Goal: Task Accomplishment & Management: Use online tool/utility

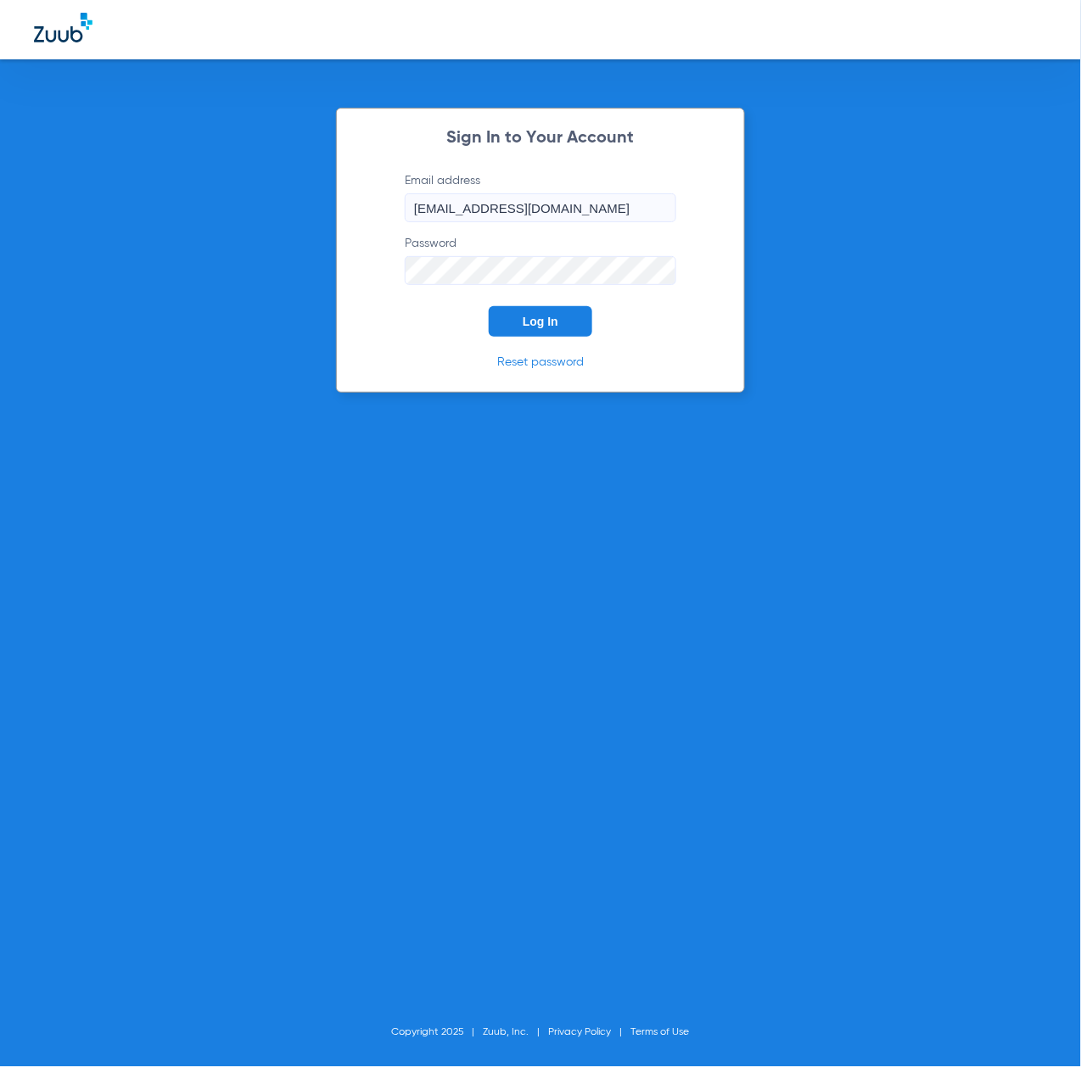
click at [529, 323] on span "Log In" at bounding box center [541, 322] width 36 height 14
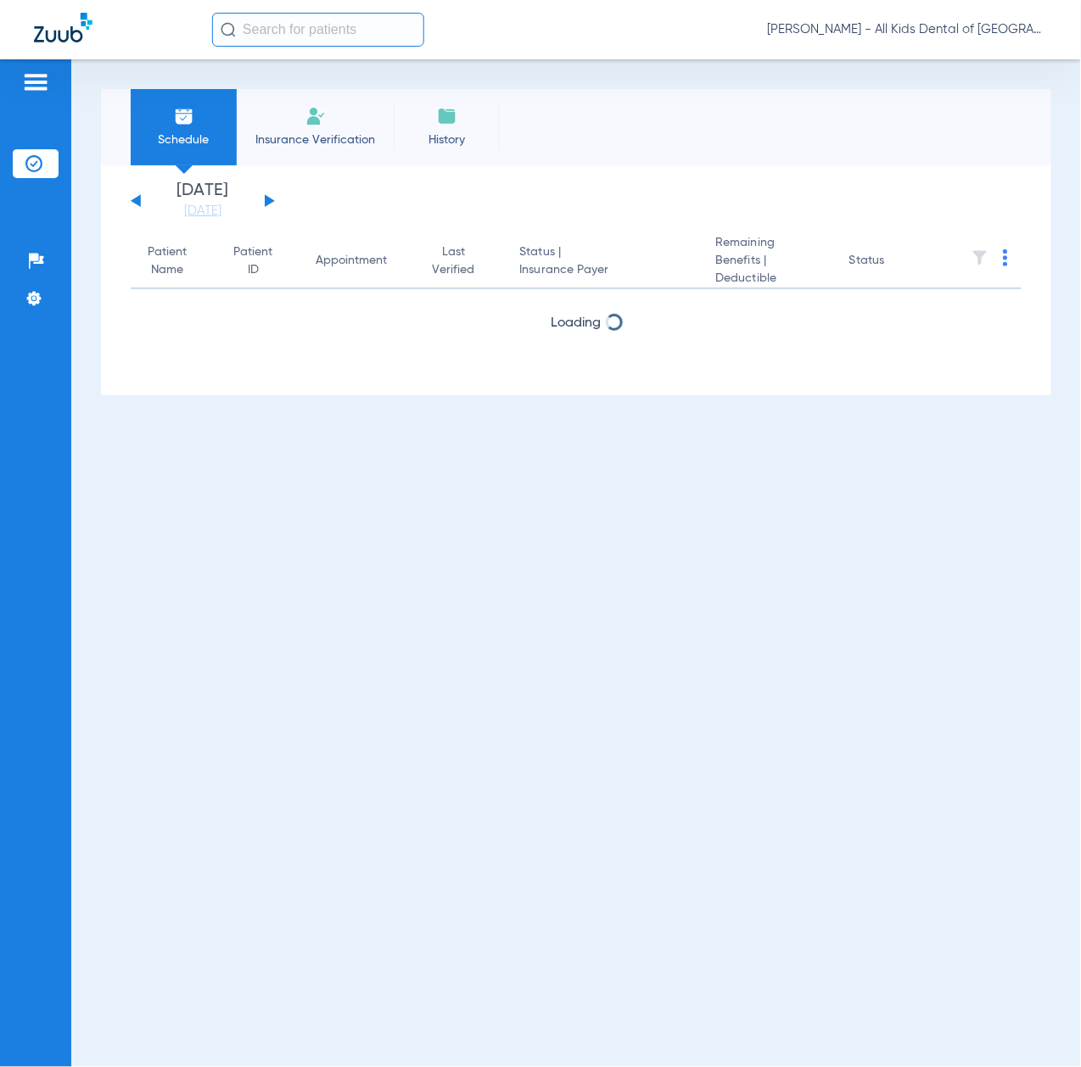
drag, startPoint x: 193, startPoint y: 210, endPoint x: 215, endPoint y: 248, distance: 43.4
click at [193, 210] on link "[DATE]" at bounding box center [203, 211] width 102 height 17
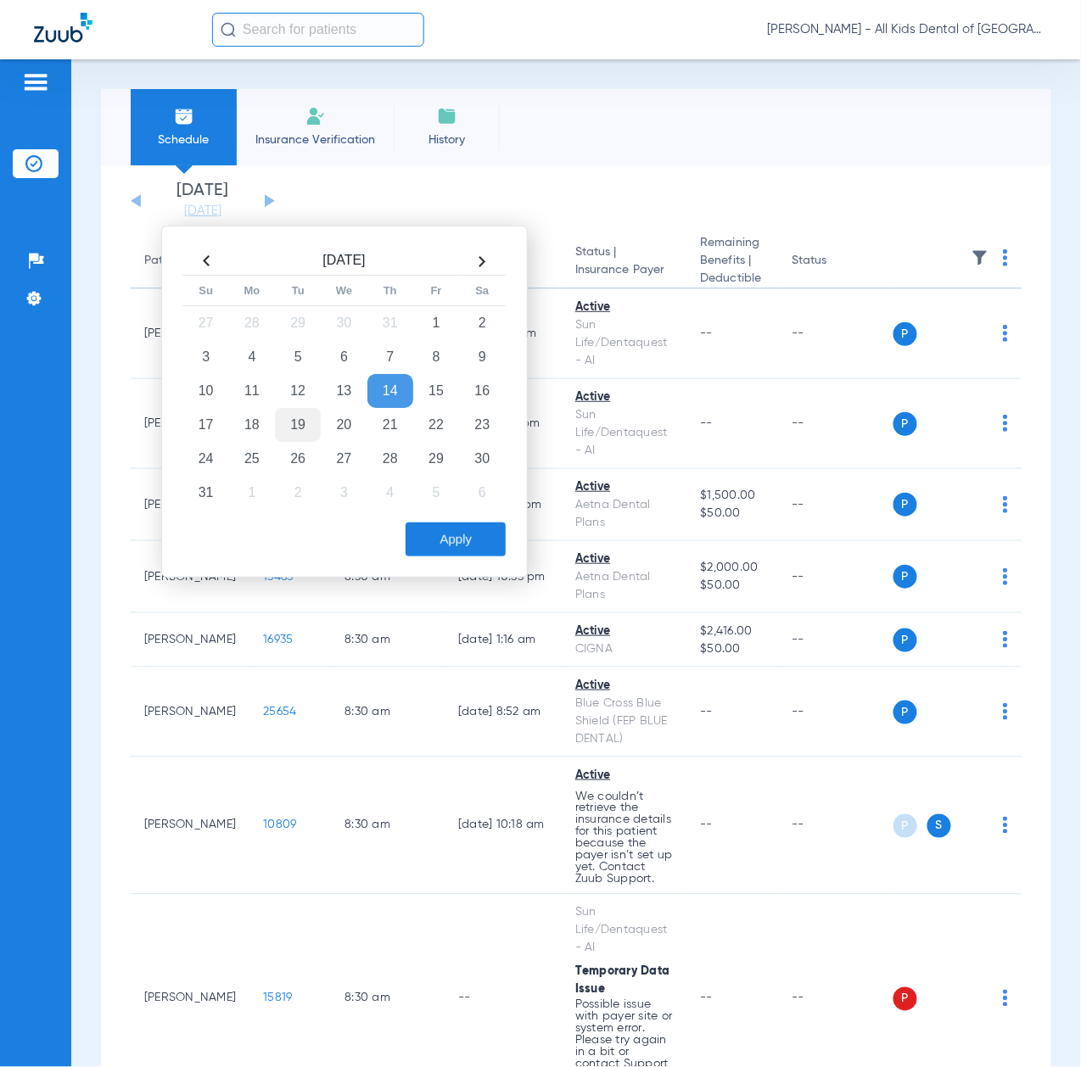
click at [296, 422] on td "19" at bounding box center [298, 425] width 46 height 34
click at [450, 534] on button "Apply" at bounding box center [455, 540] width 100 height 34
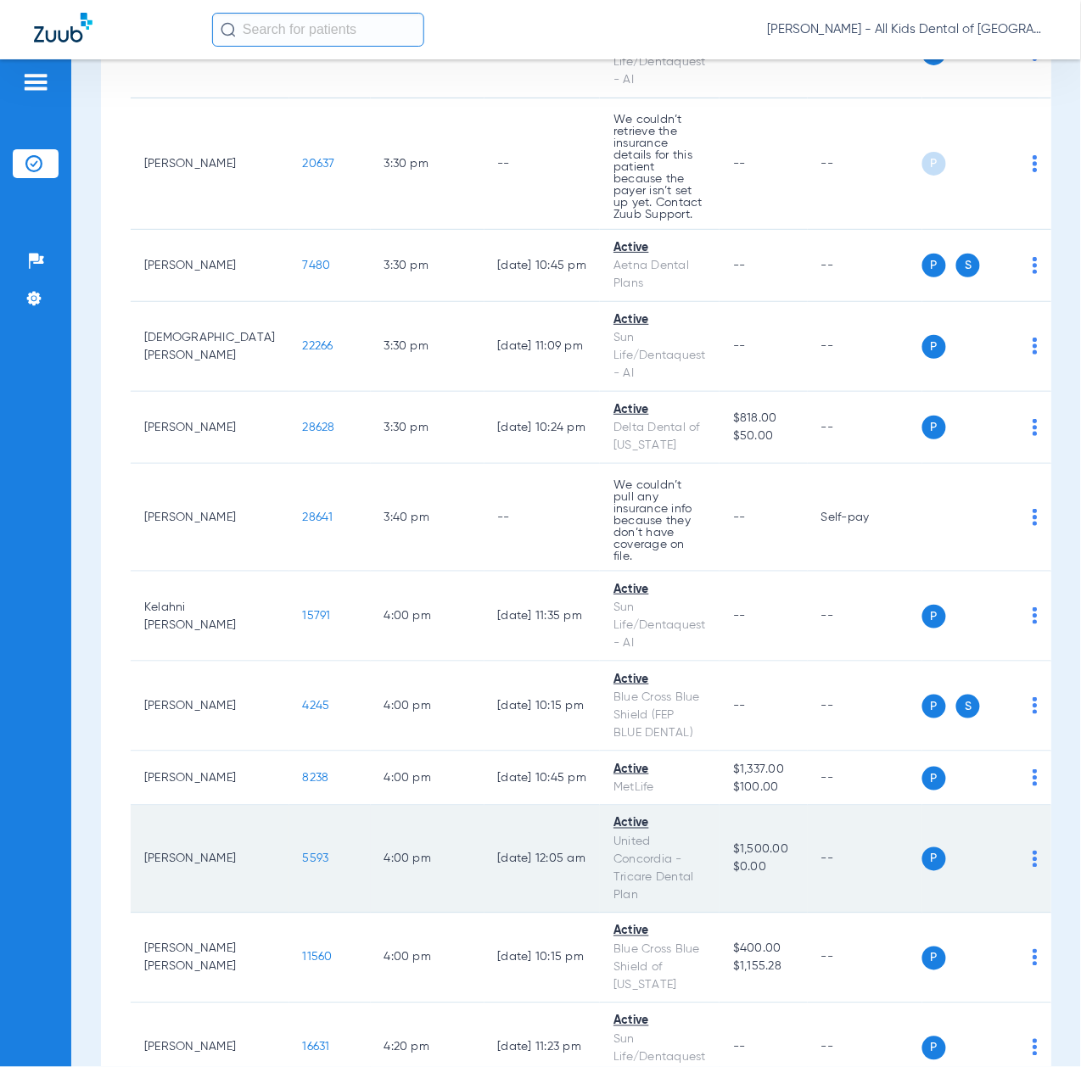
scroll to position [7804, 0]
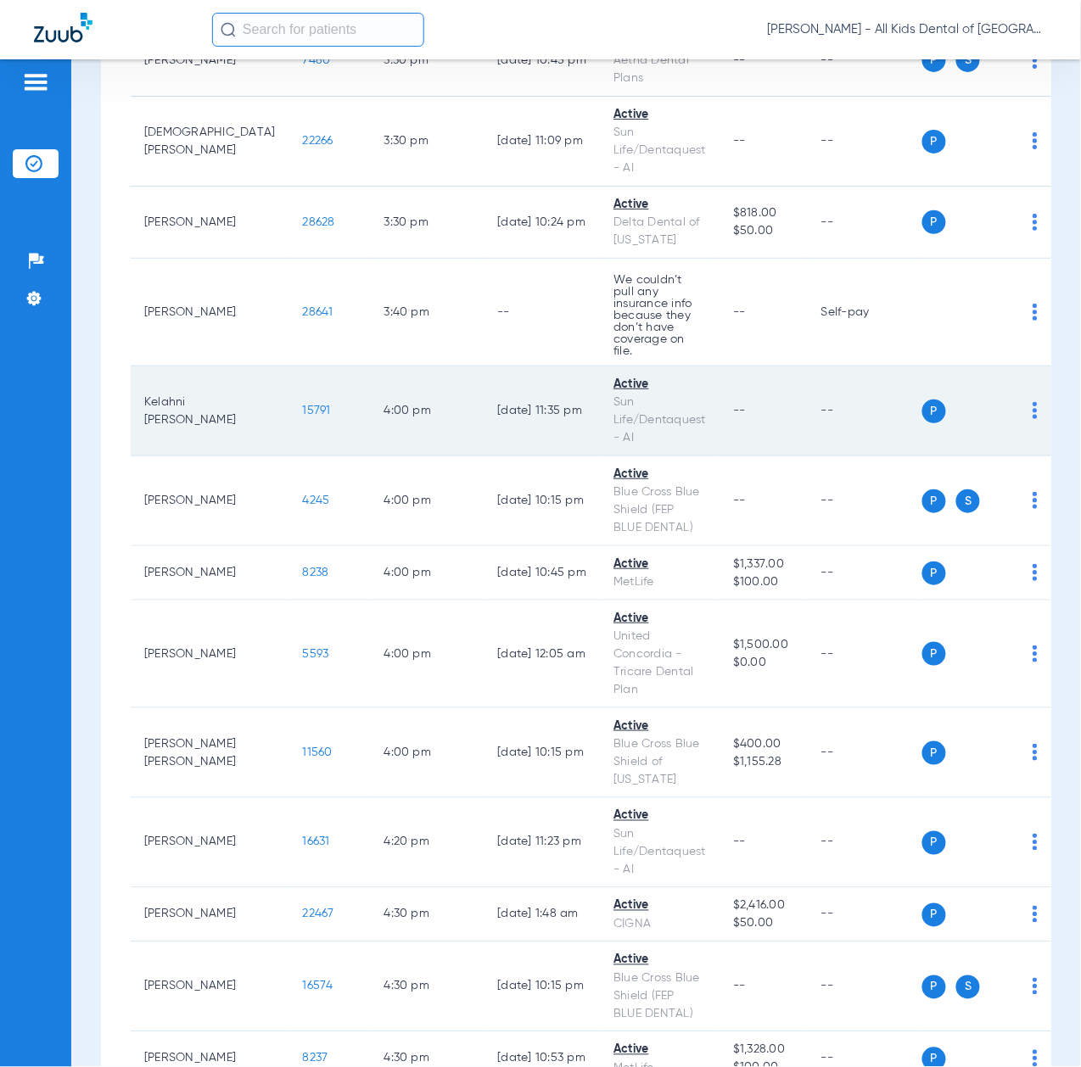
click at [303, 405] on span "15791" at bounding box center [317, 411] width 28 height 12
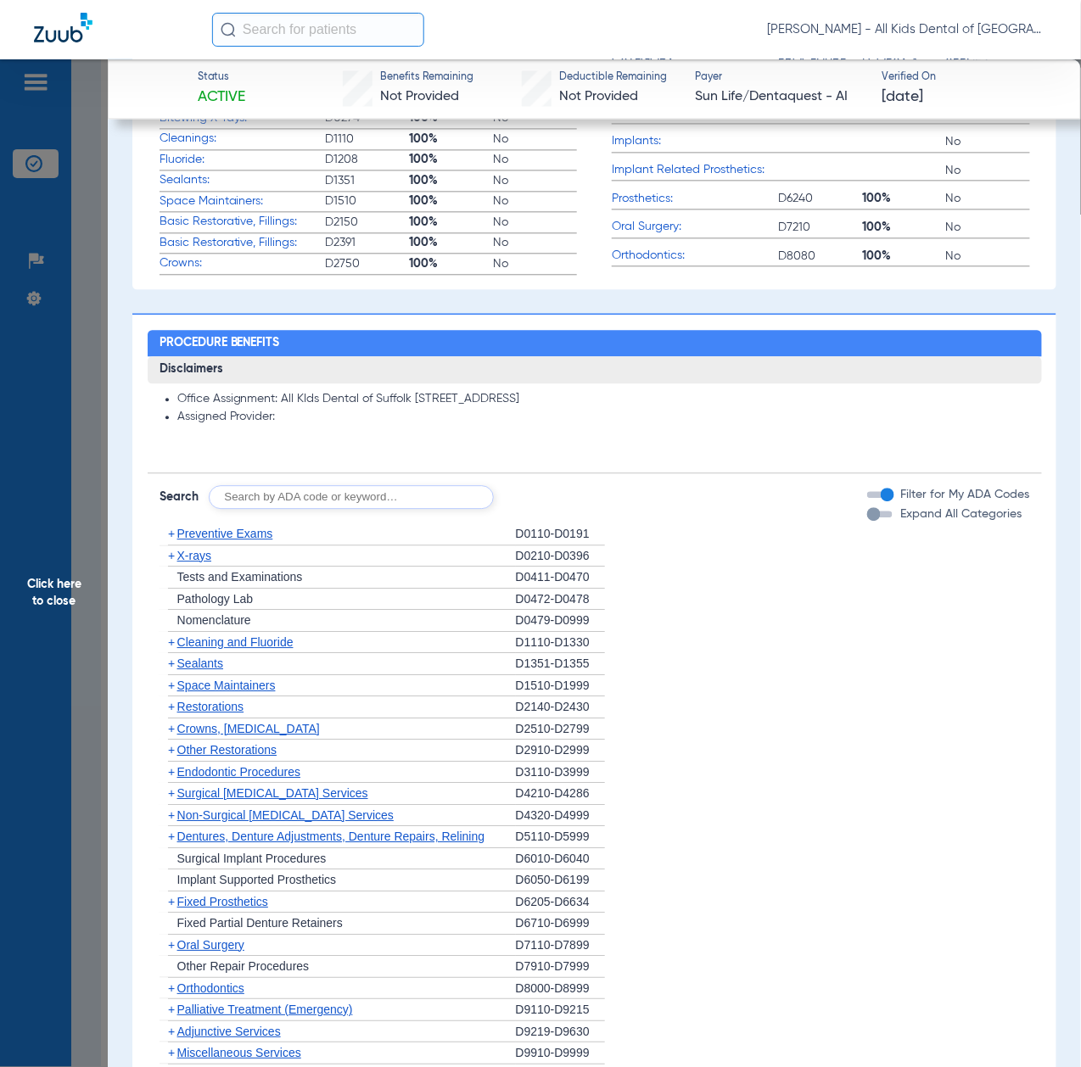
scroll to position [1018, 0]
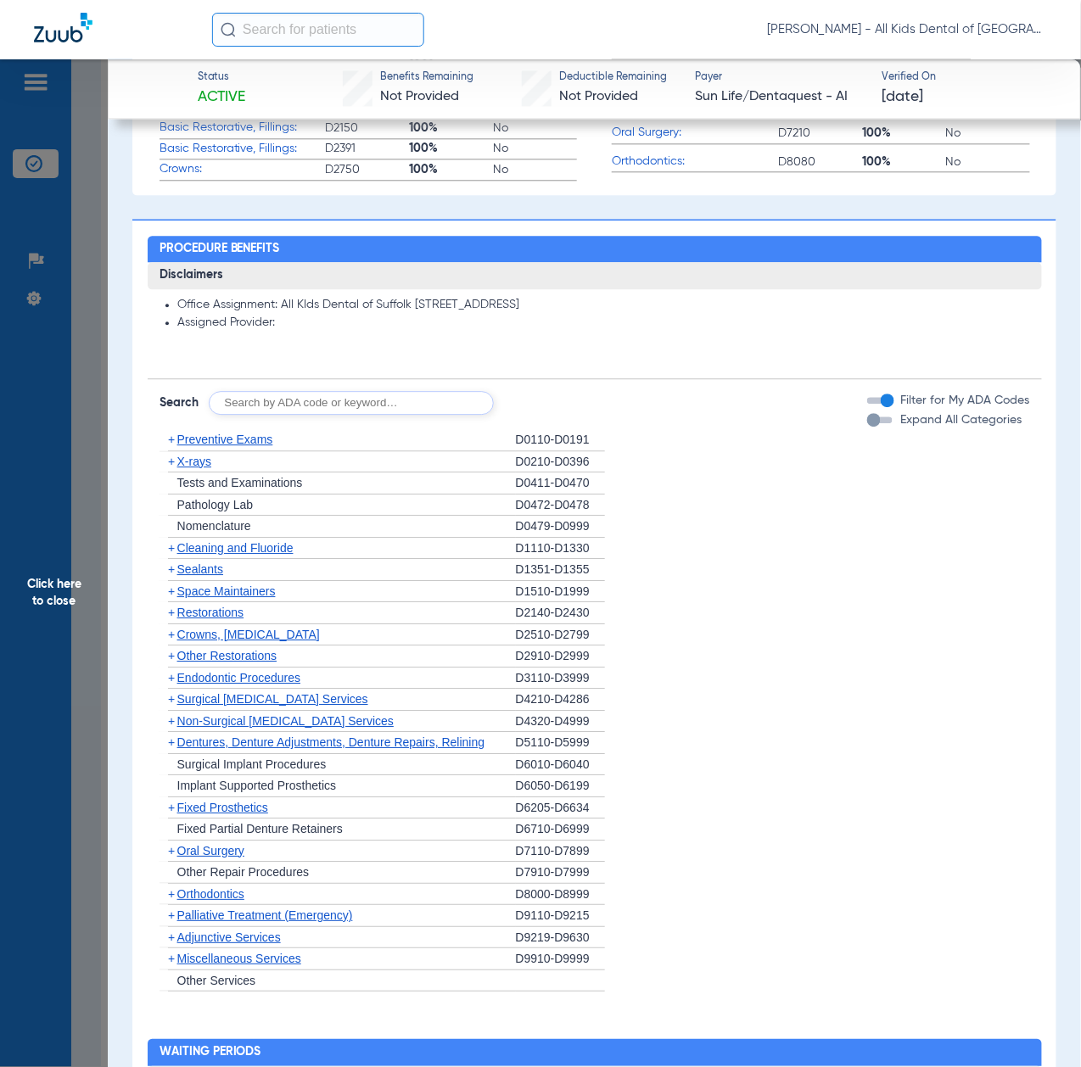
click at [377, 400] on input "text" at bounding box center [351, 403] width 285 height 24
paste input "D1206, D0330, D1351"
type input "D1206, D0330, D1351"
click button "Search" at bounding box center [556, 403] width 67 height 24
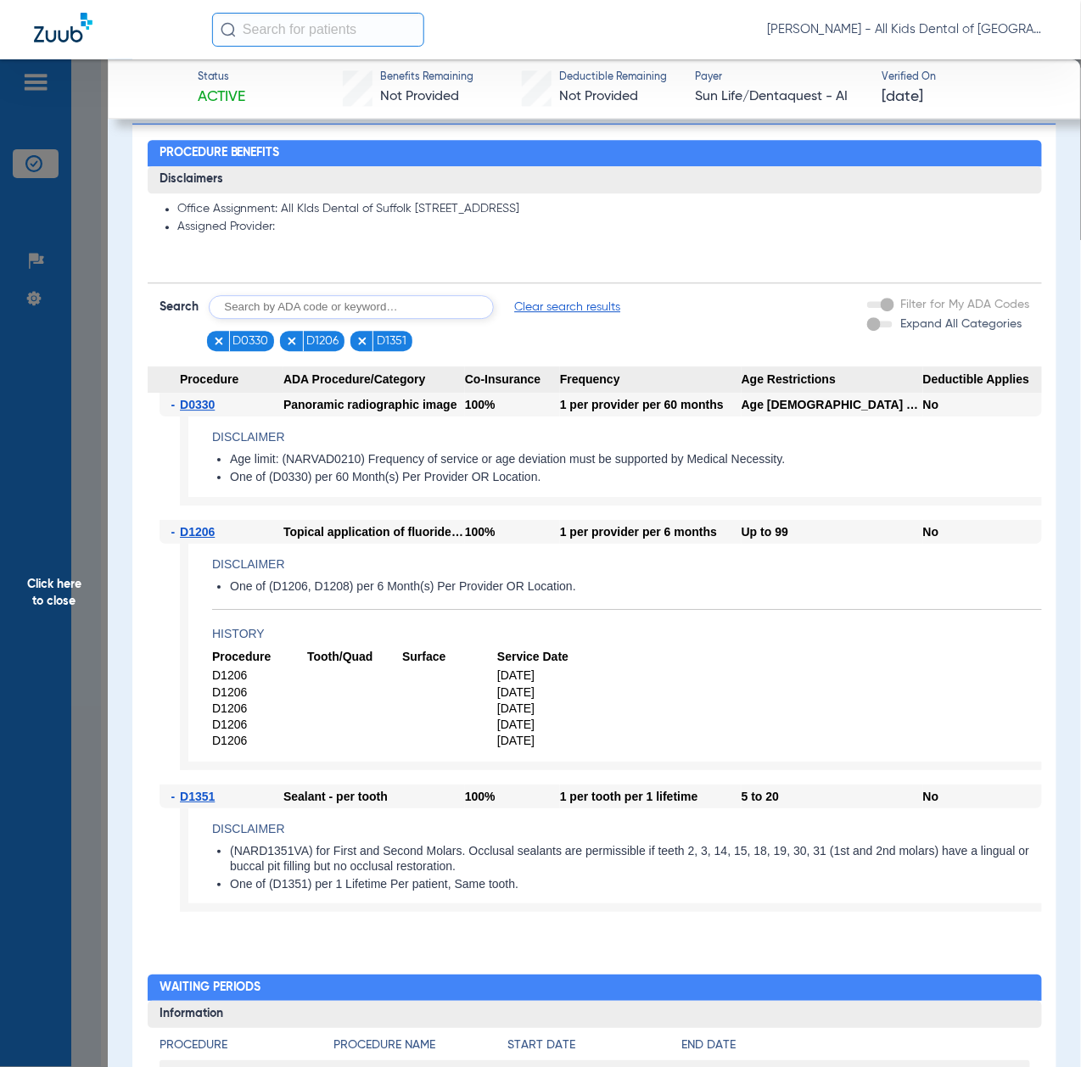
scroll to position [1357, 0]
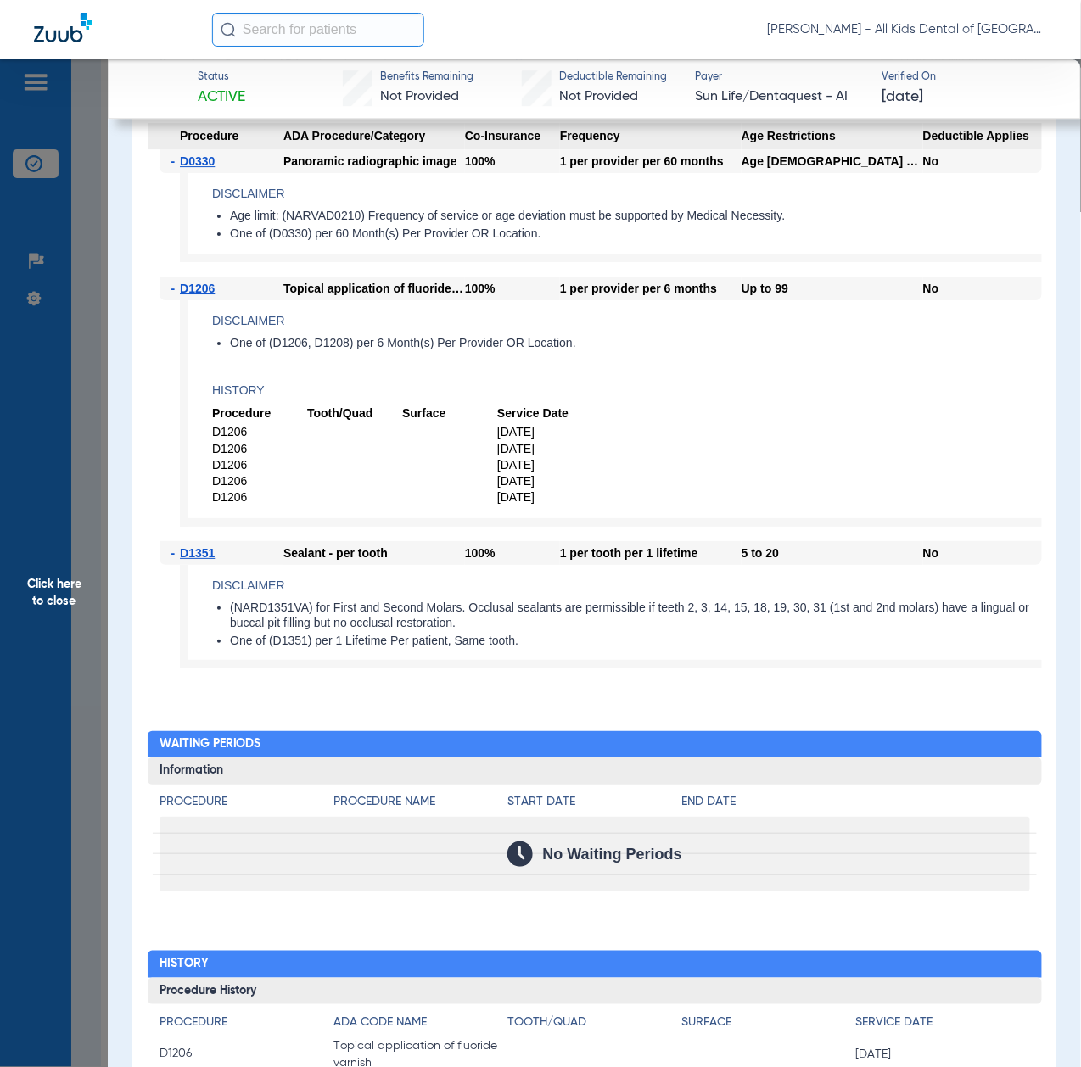
click at [48, 602] on span "Click here to close" at bounding box center [54, 592] width 108 height 1067
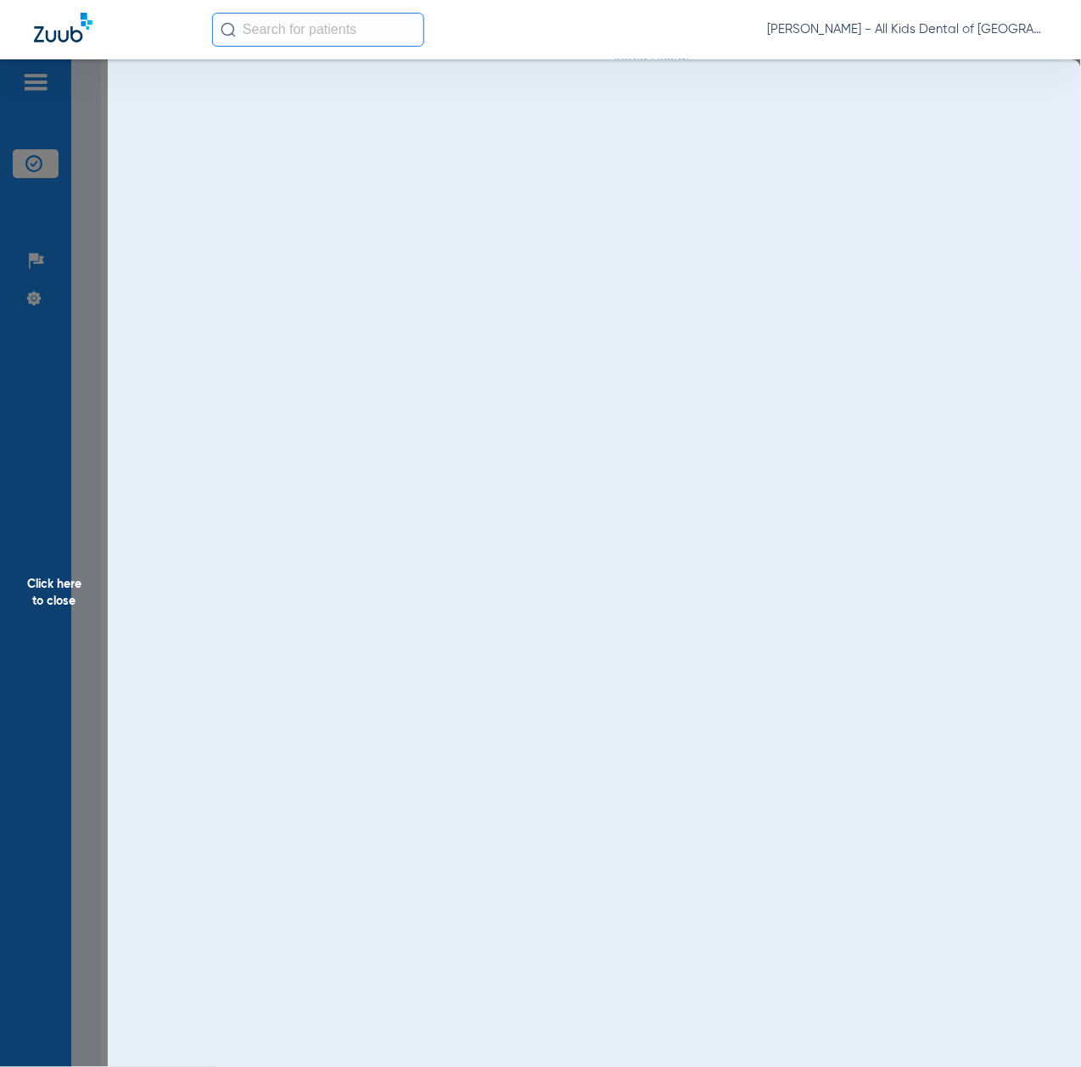
scroll to position [0, 0]
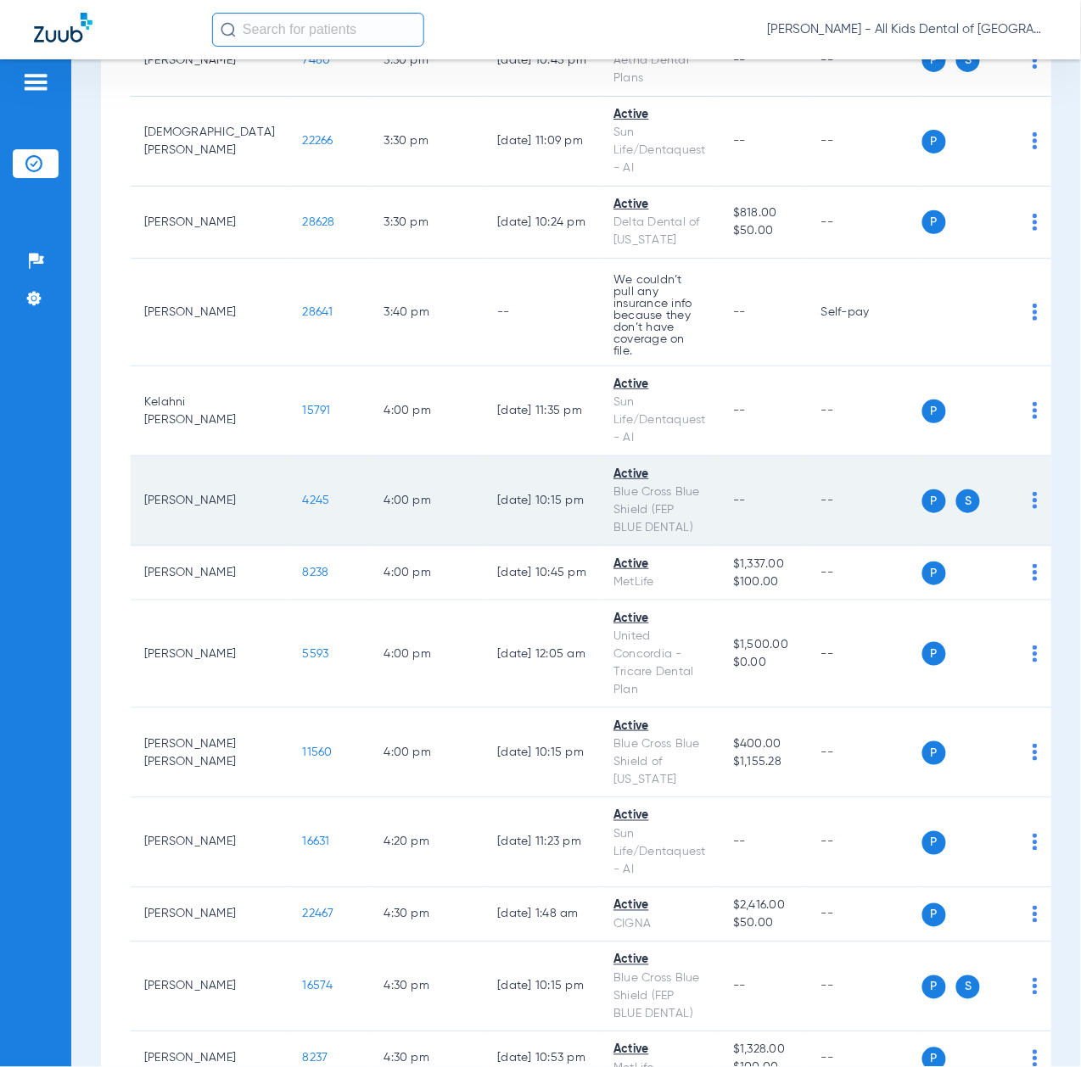
click at [289, 456] on td "4245" at bounding box center [329, 501] width 81 height 90
click at [303, 495] on span "4245" at bounding box center [316, 501] width 27 height 12
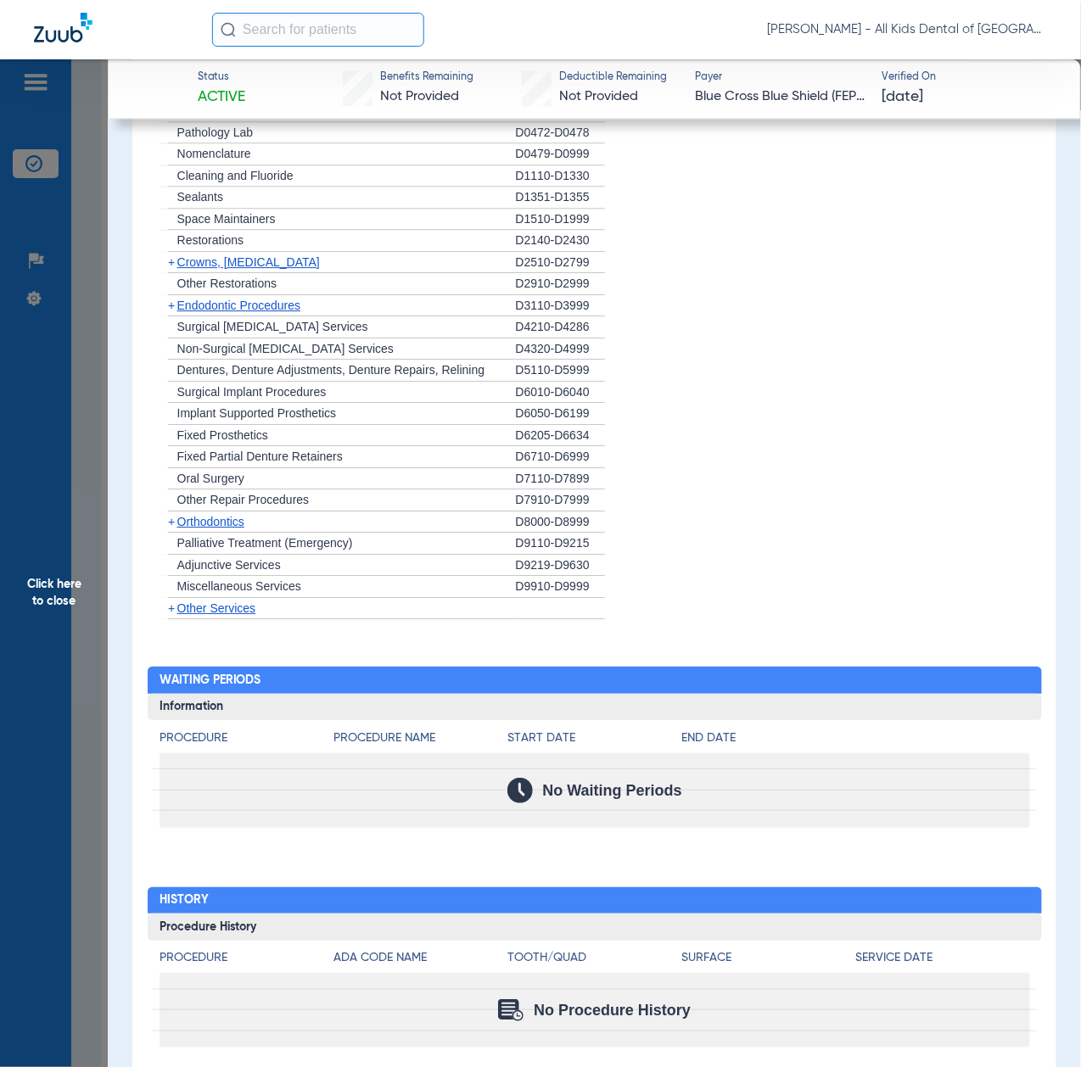
scroll to position [904, 0]
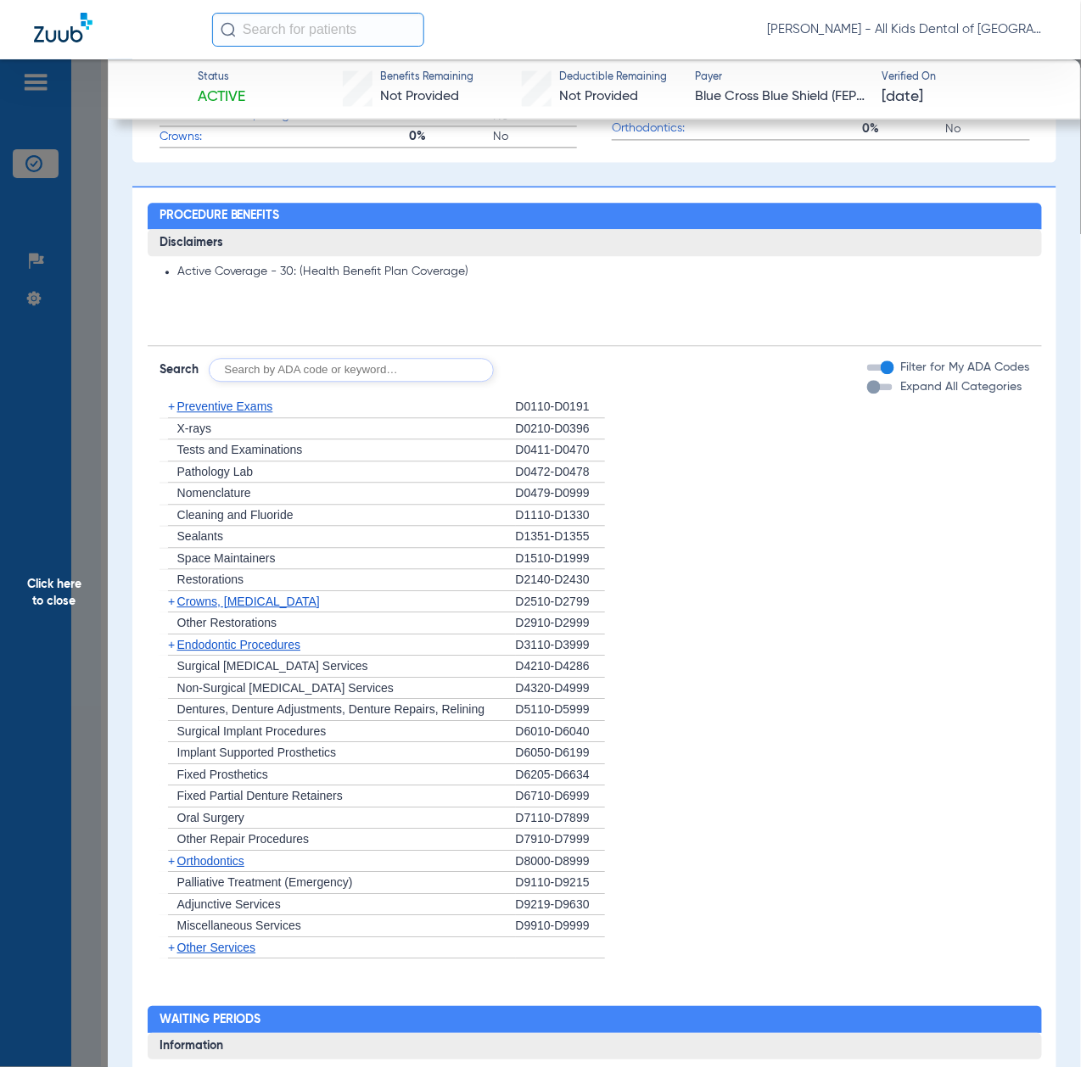
click at [417, 378] on input "text" at bounding box center [351, 370] width 285 height 24
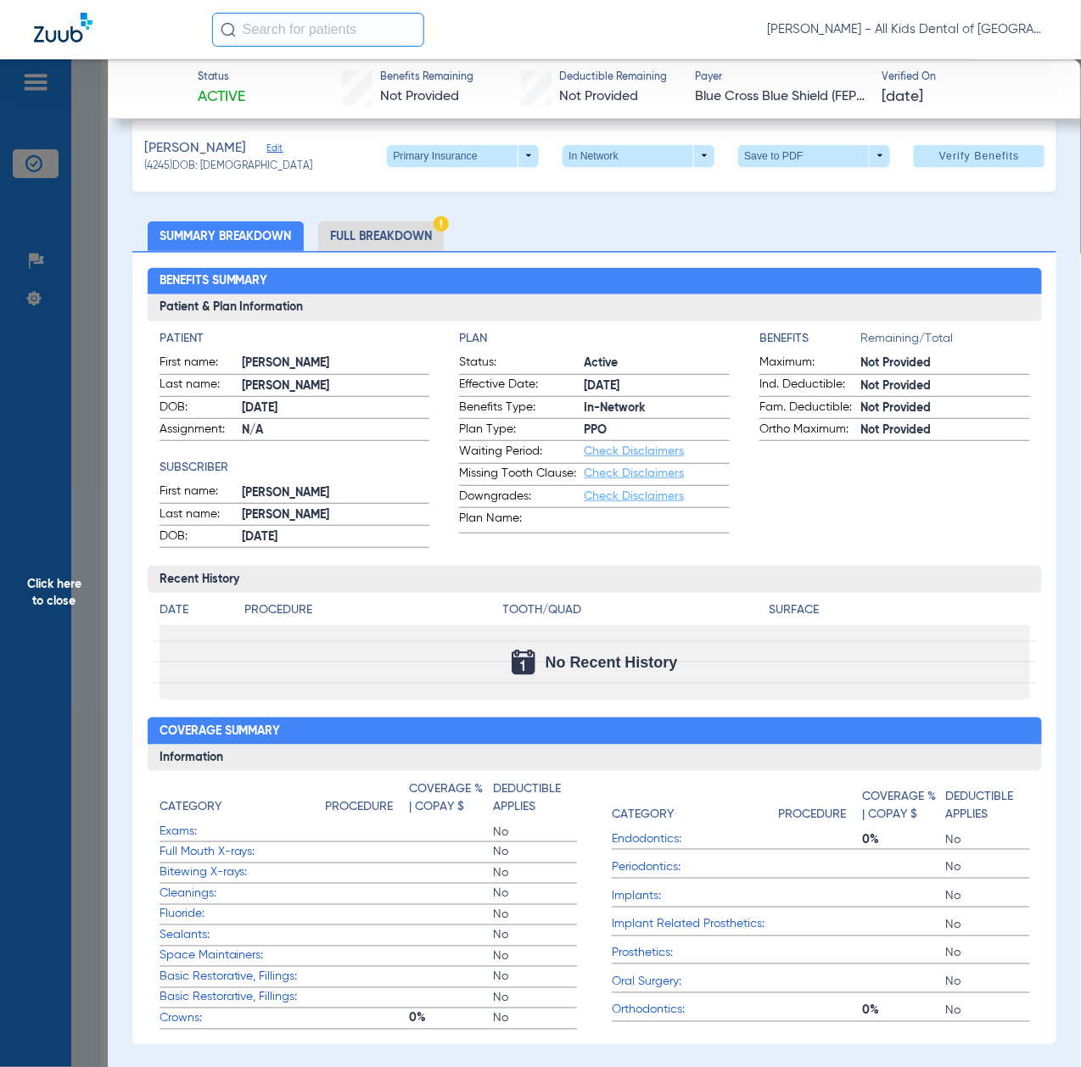
scroll to position [0, 0]
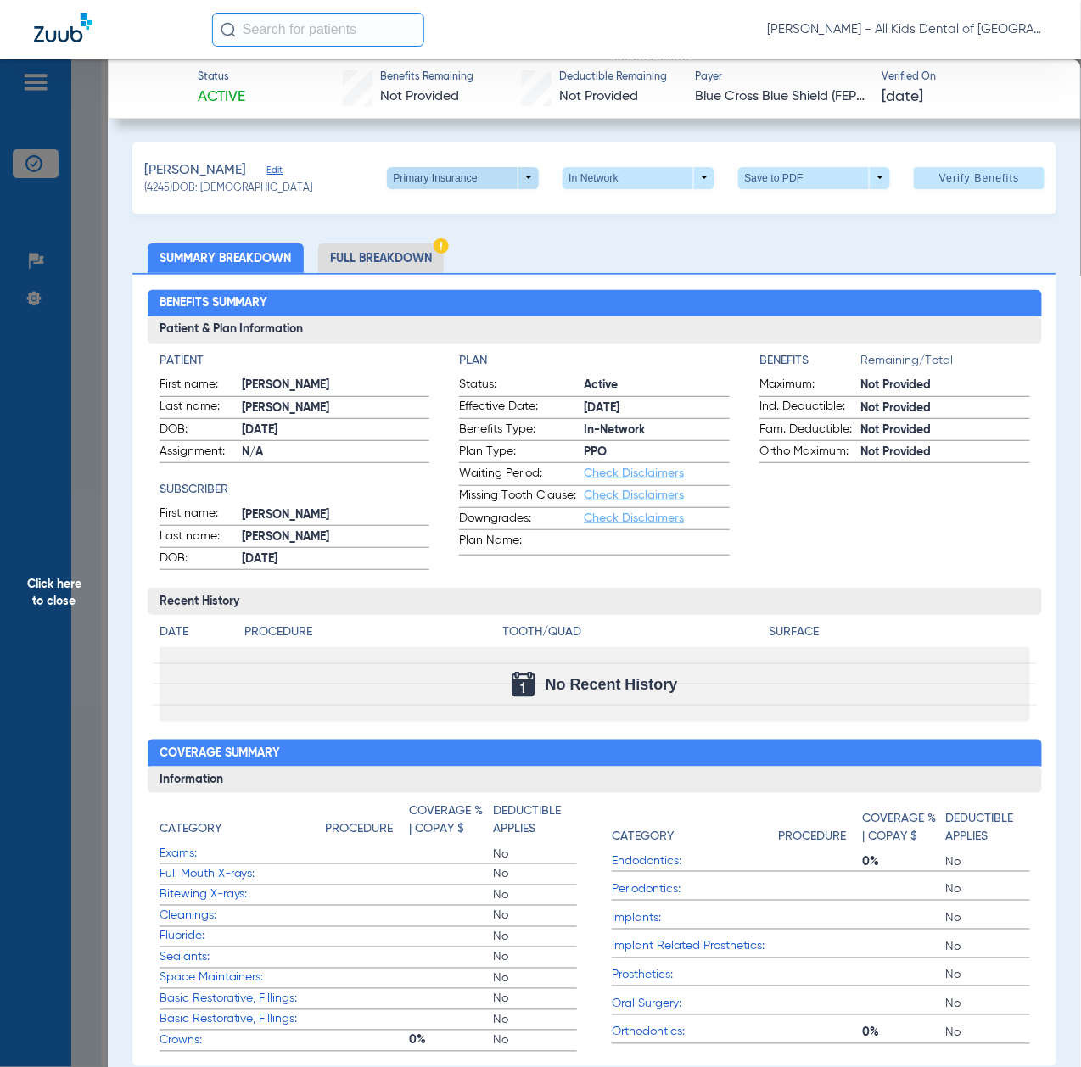
click at [463, 182] on span at bounding box center [463, 178] width 41 height 41
click at [445, 244] on span "Secondary Insurance" at bounding box center [441, 245] width 112 height 12
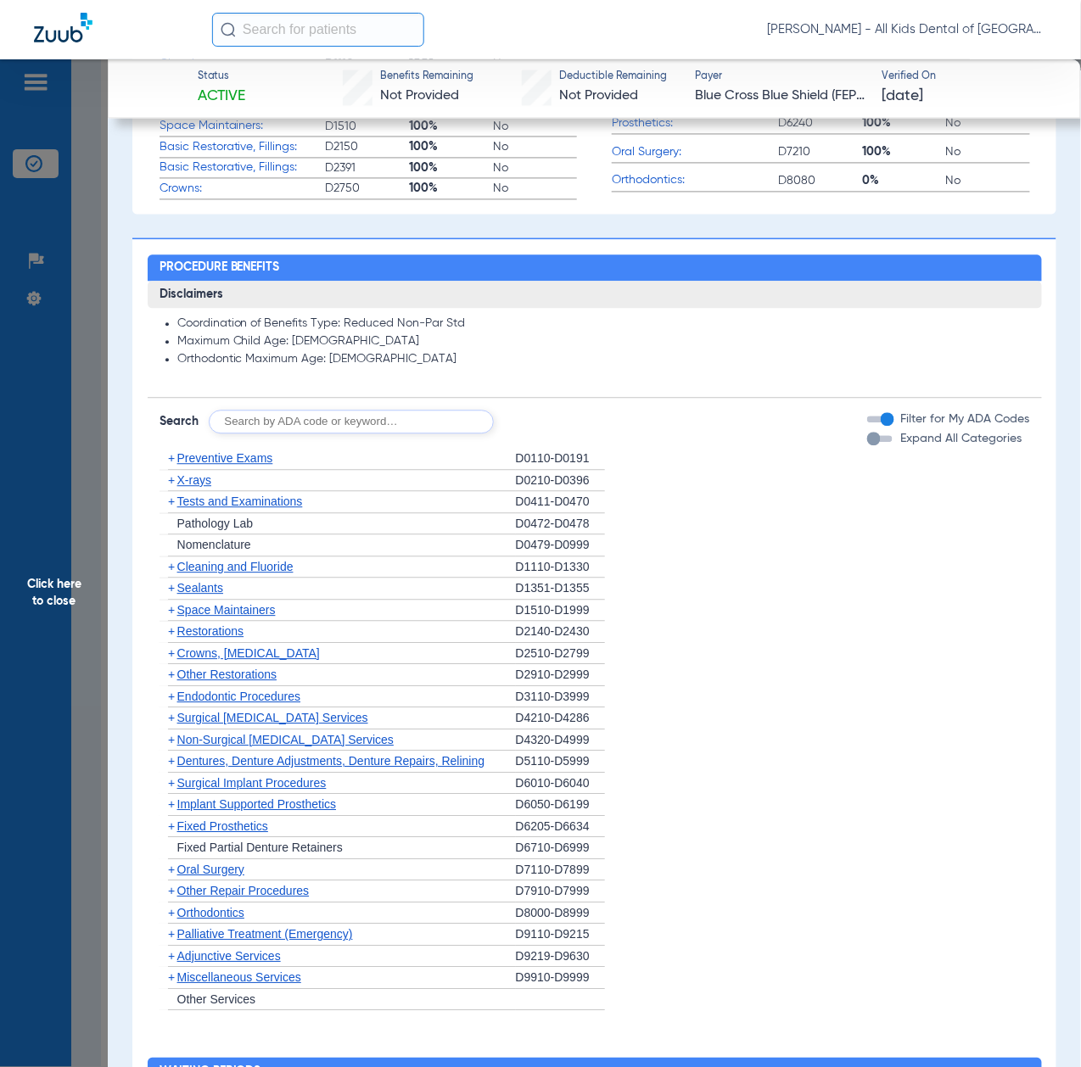
scroll to position [1018, 0]
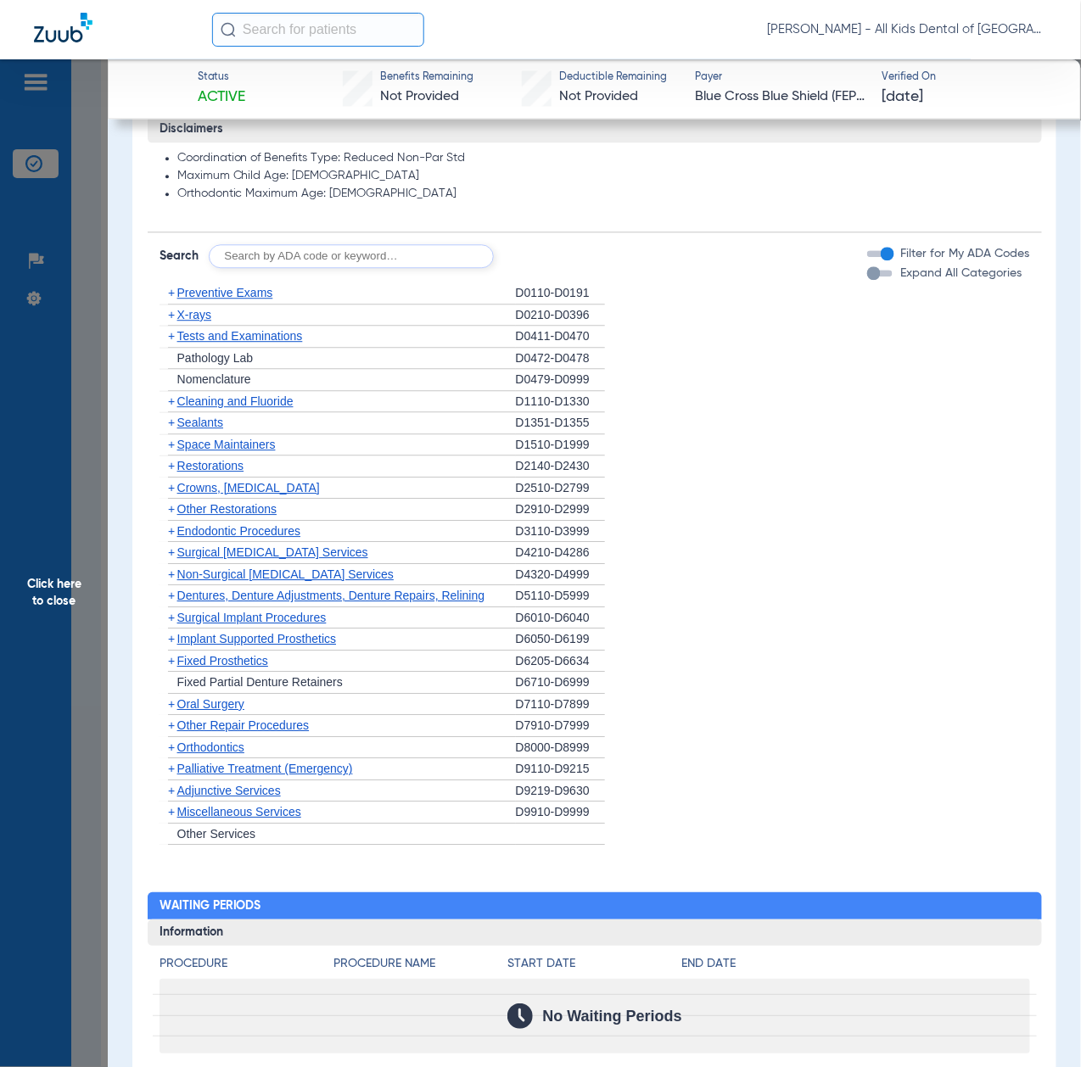
click at [373, 259] on input "text" at bounding box center [351, 256] width 285 height 24
paste input "D1206, D0330, D1351"
type input "D1206, D0330, D1351"
click button "Search" at bounding box center [556, 256] width 67 height 24
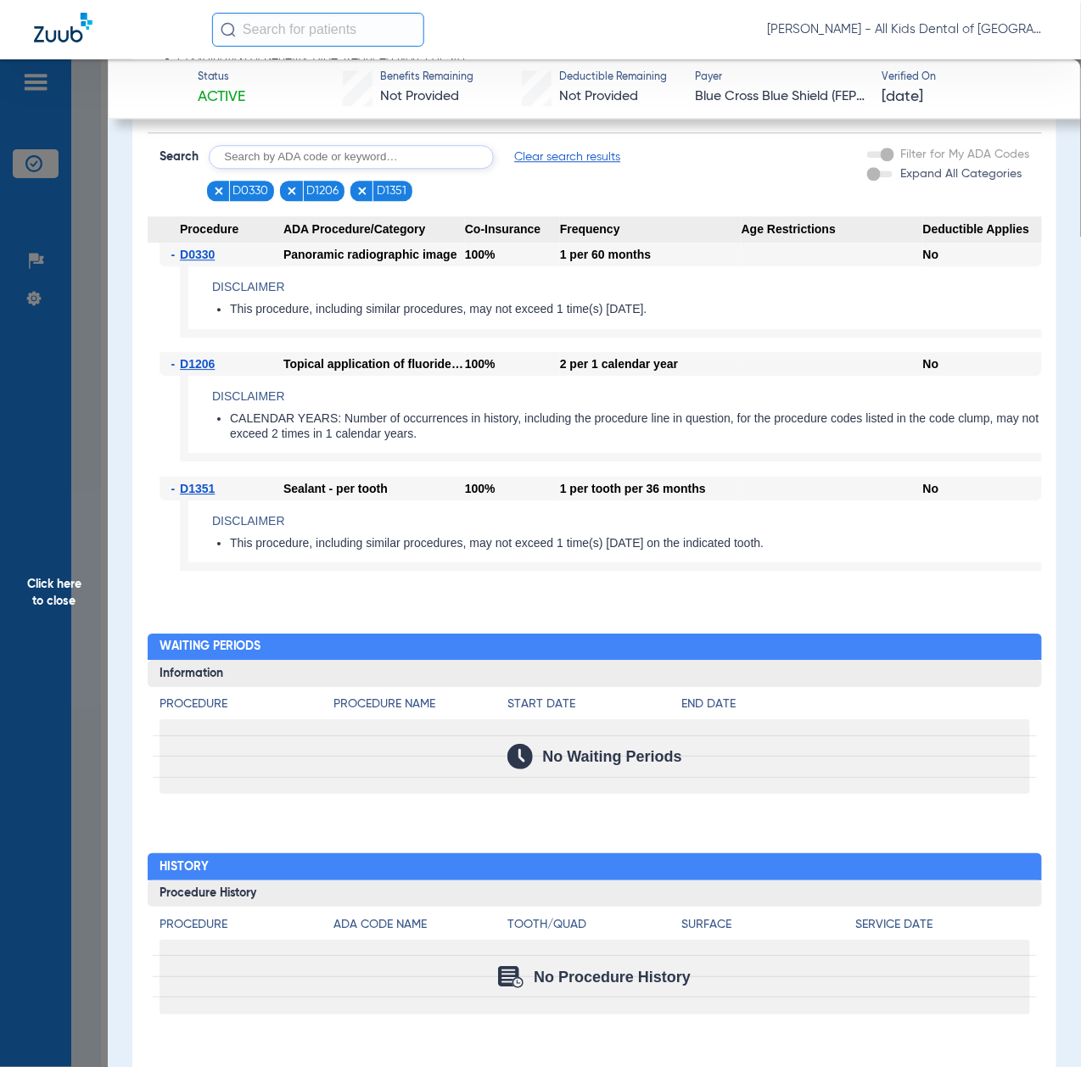
scroll to position [1004, 0]
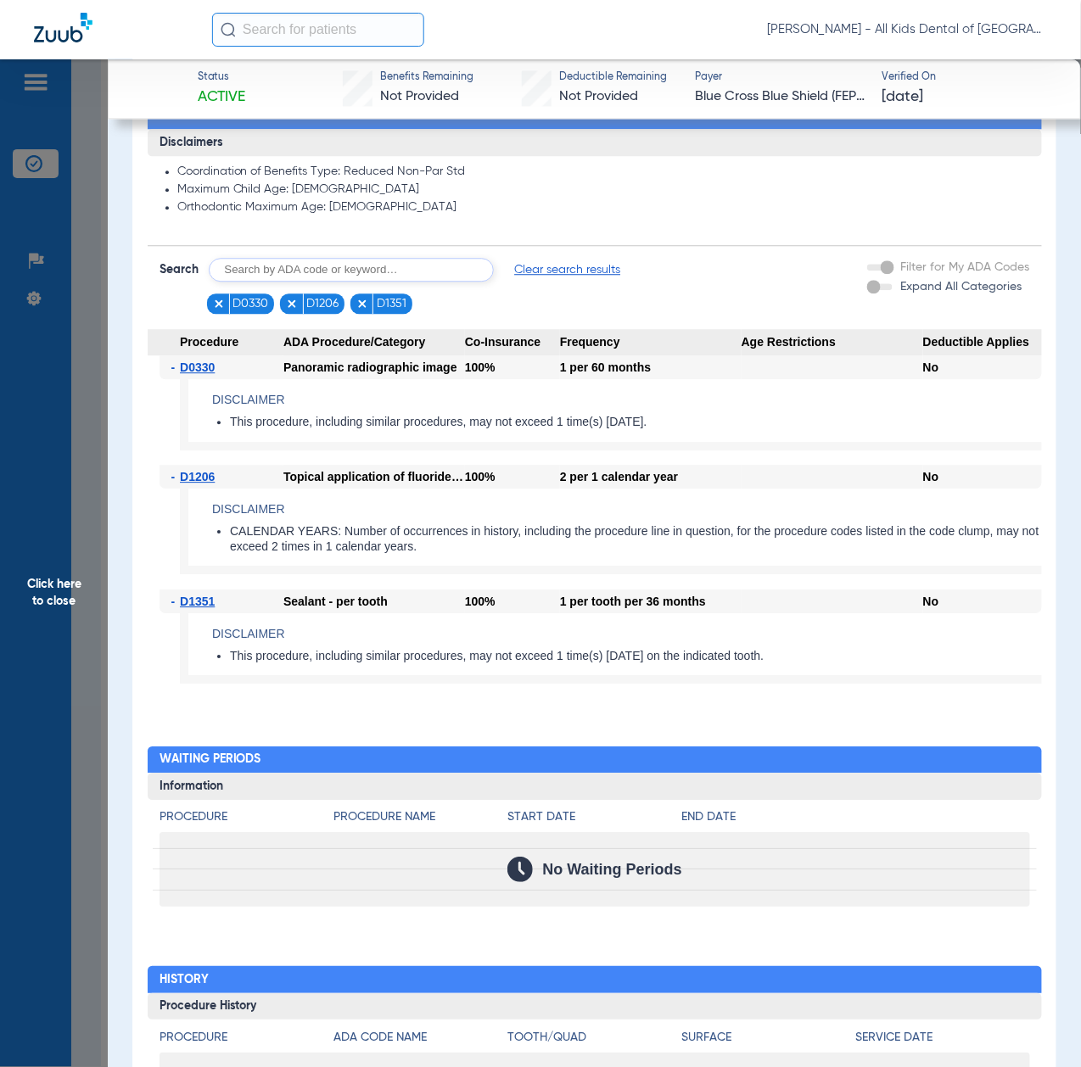
drag, startPoint x: 72, startPoint y: 652, endPoint x: 113, endPoint y: 675, distance: 46.7
click at [72, 652] on span "Click here to close" at bounding box center [54, 592] width 108 height 1067
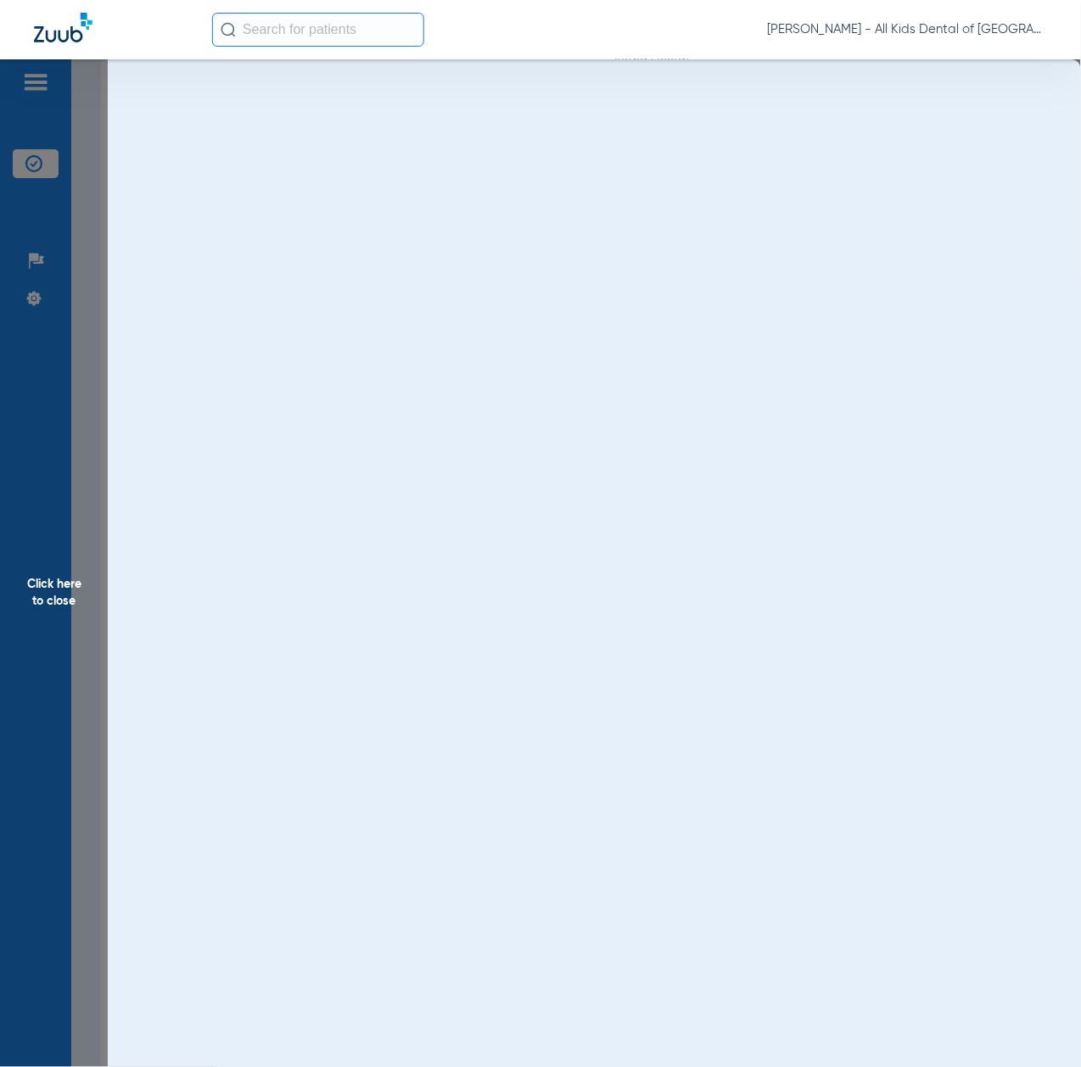
scroll to position [0, 0]
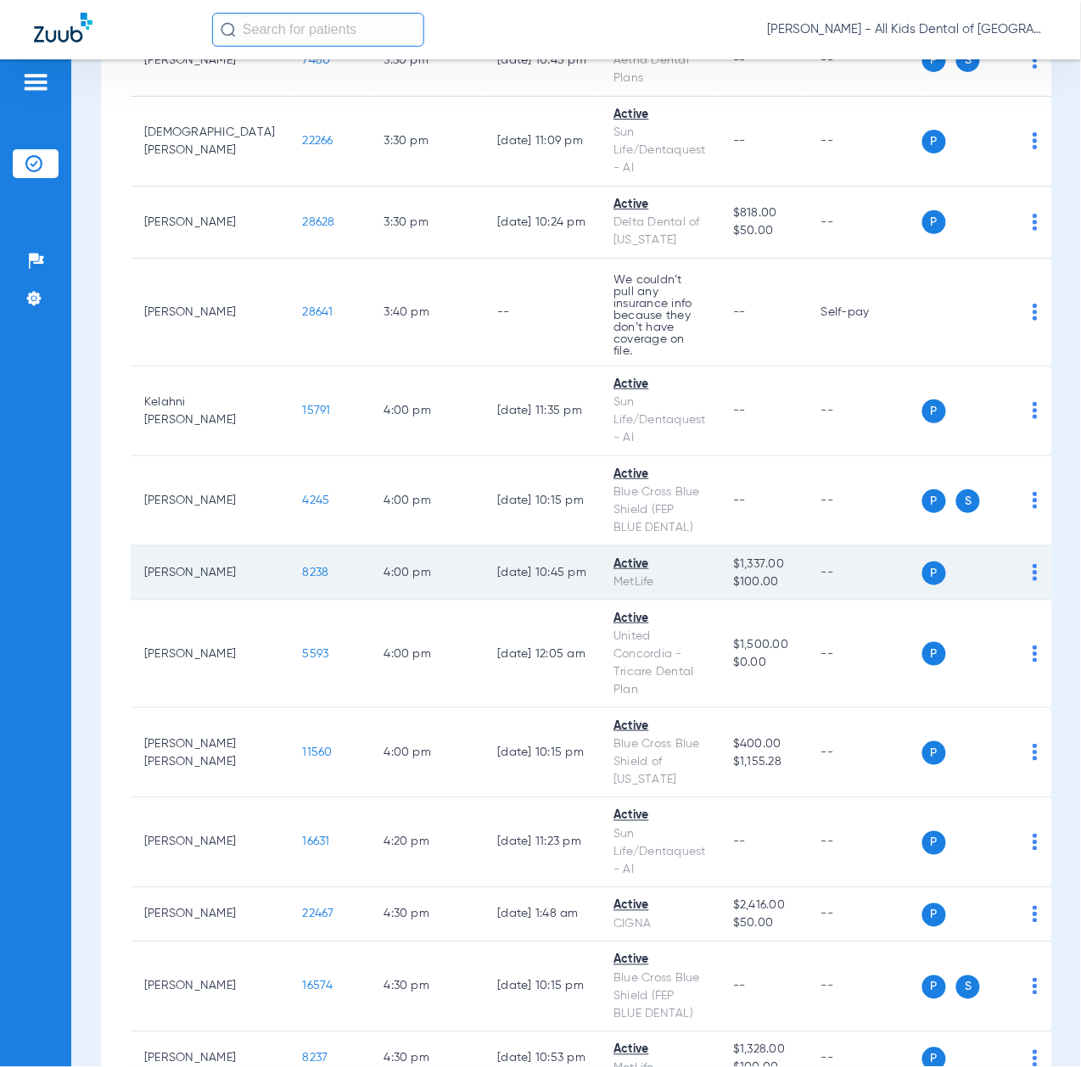
click at [303, 567] on span "8238" at bounding box center [316, 573] width 26 height 12
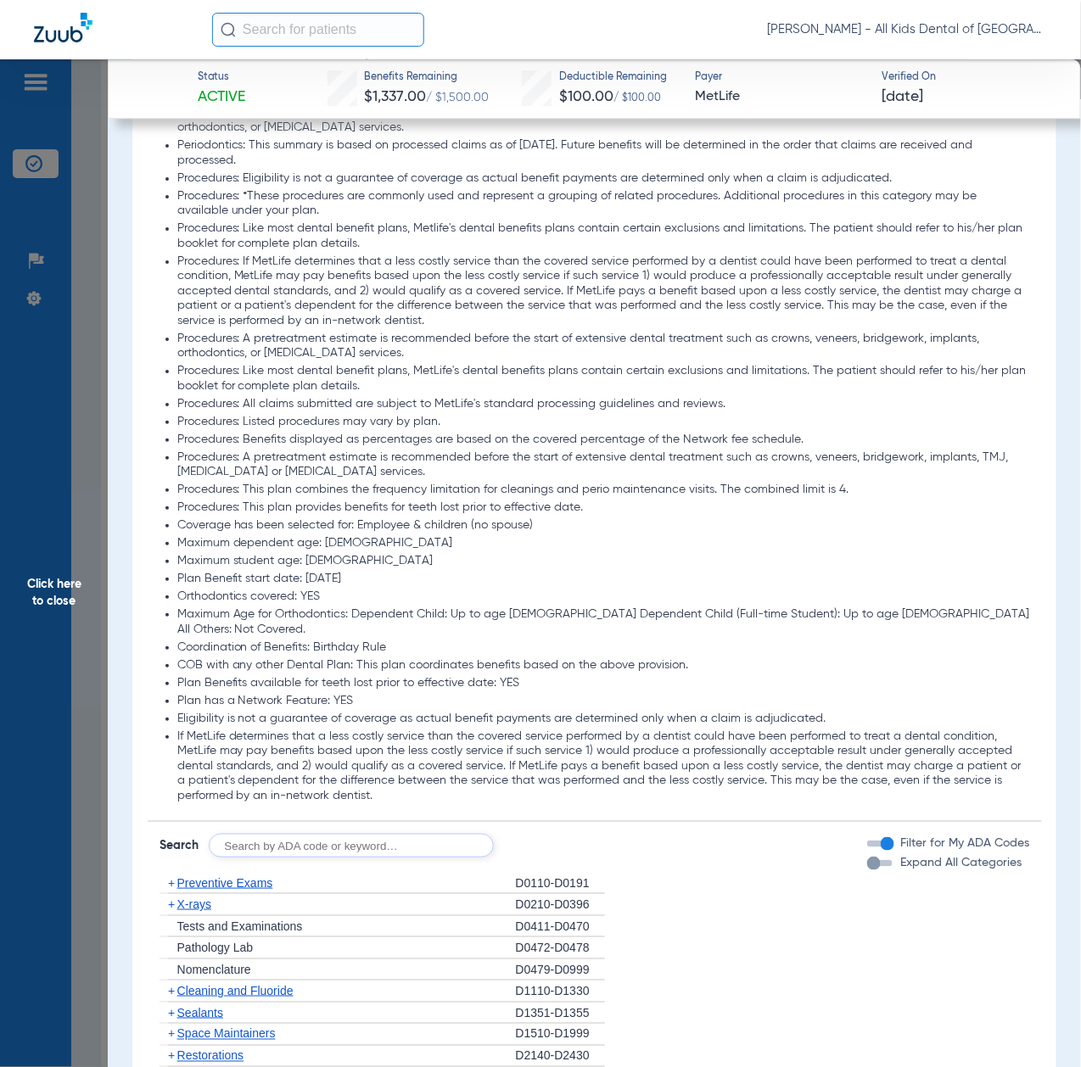
scroll to position [1809, 0]
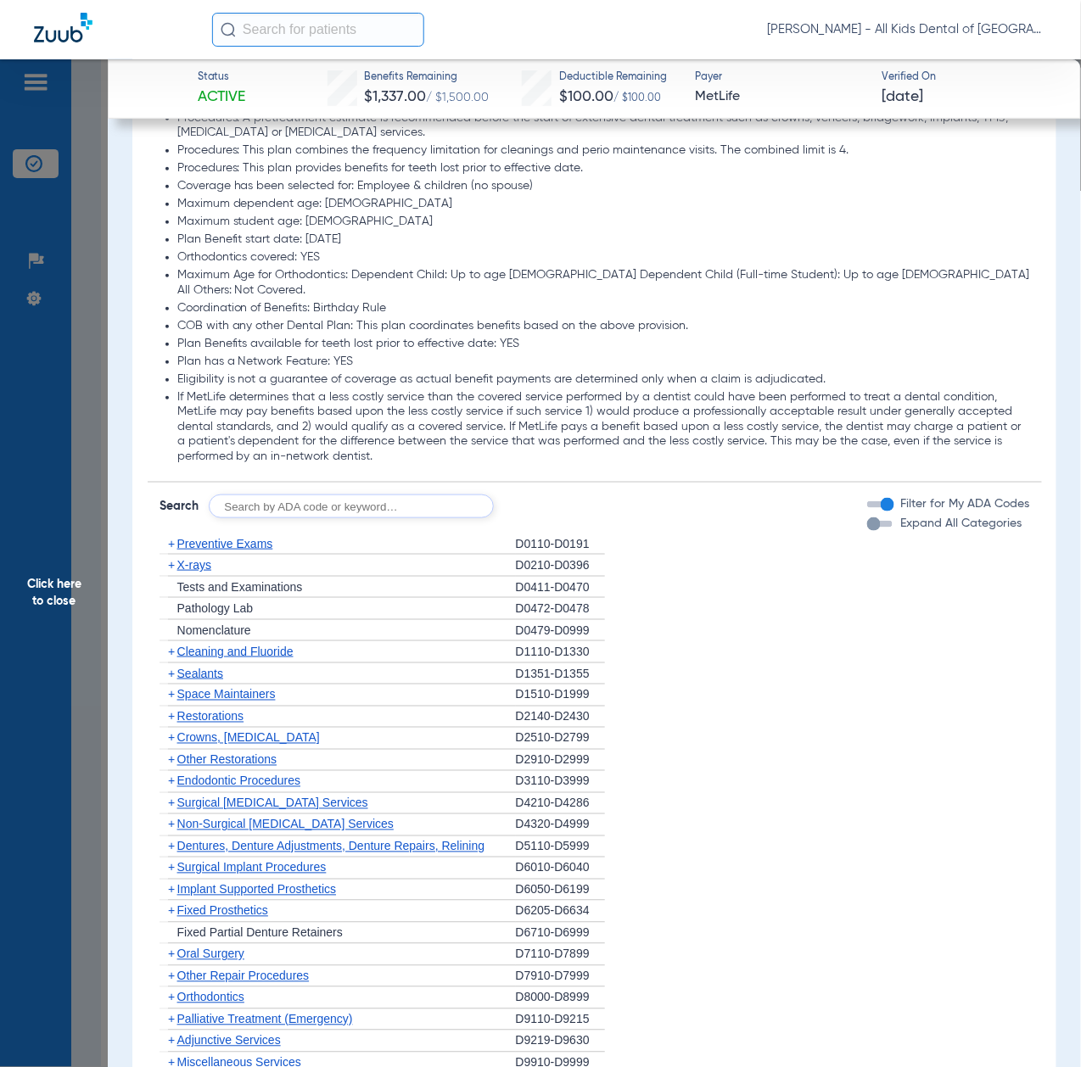
click at [327, 495] on input "text" at bounding box center [351, 507] width 285 height 24
paste input "D1206, D0330, D1351"
type input "D1206, D0330, D1351"
click button "Search" at bounding box center [556, 507] width 67 height 24
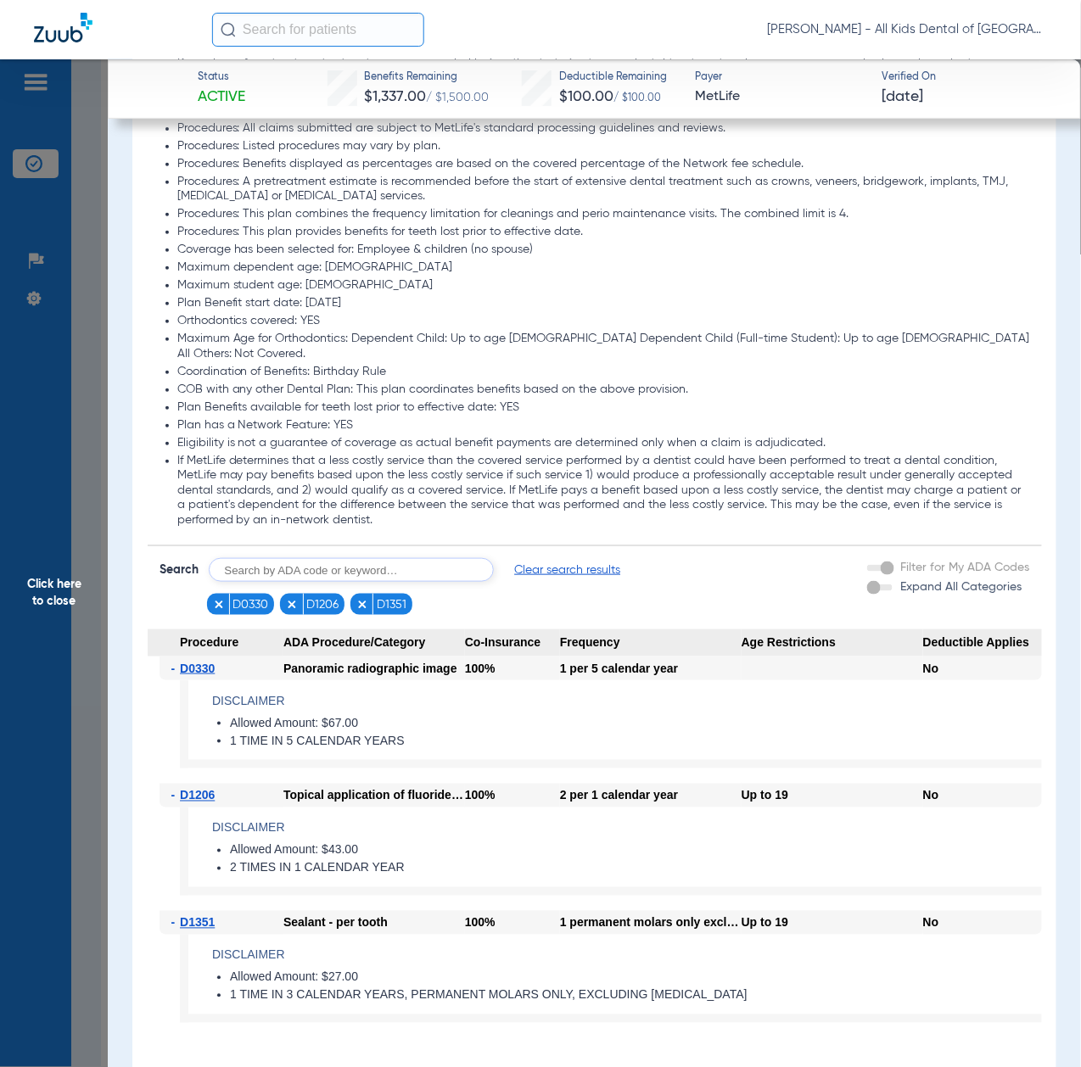
scroll to position [2085, 0]
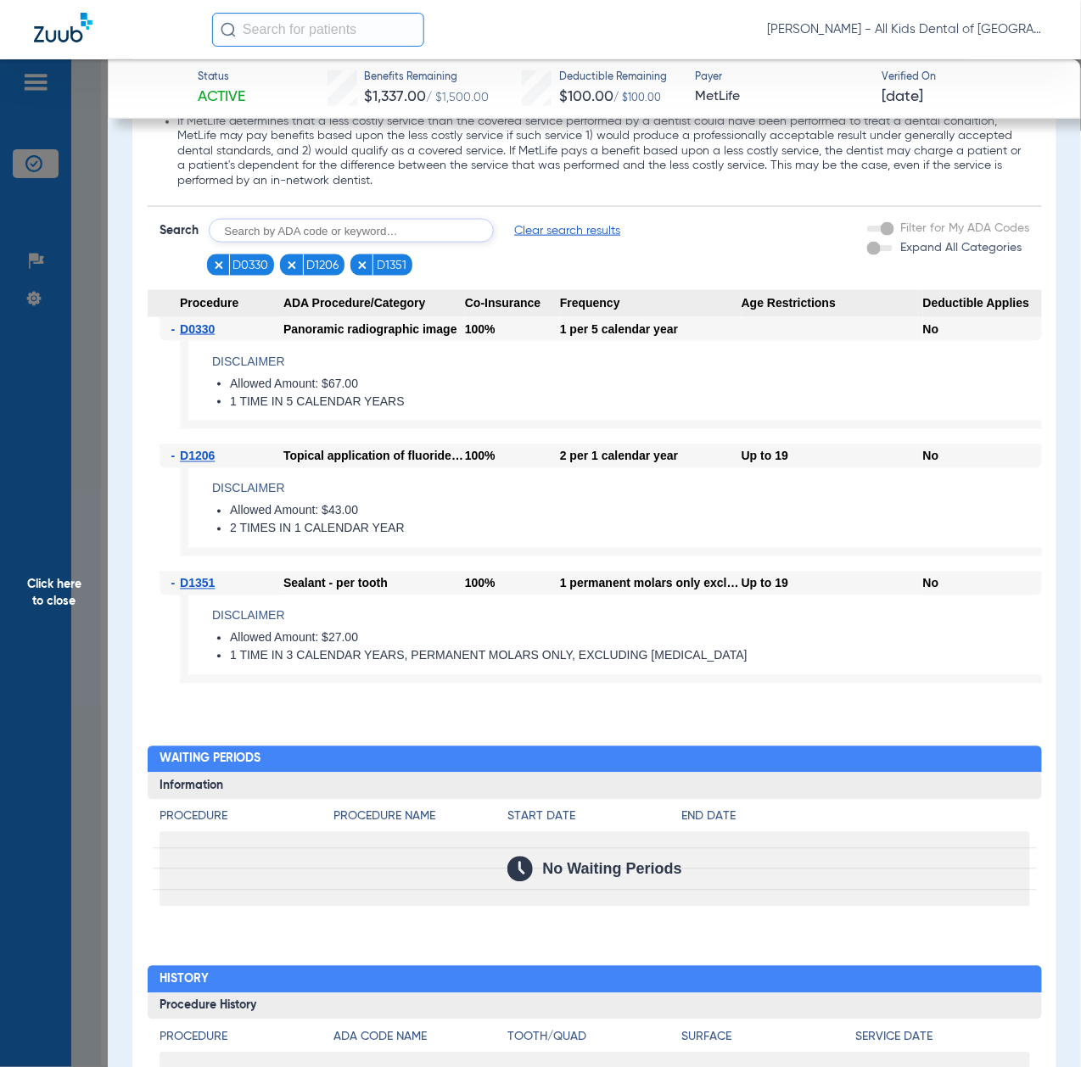
drag, startPoint x: 90, startPoint y: 646, endPoint x: 102, endPoint y: 669, distance: 25.8
click at [90, 646] on span "Click here to close" at bounding box center [54, 592] width 108 height 1067
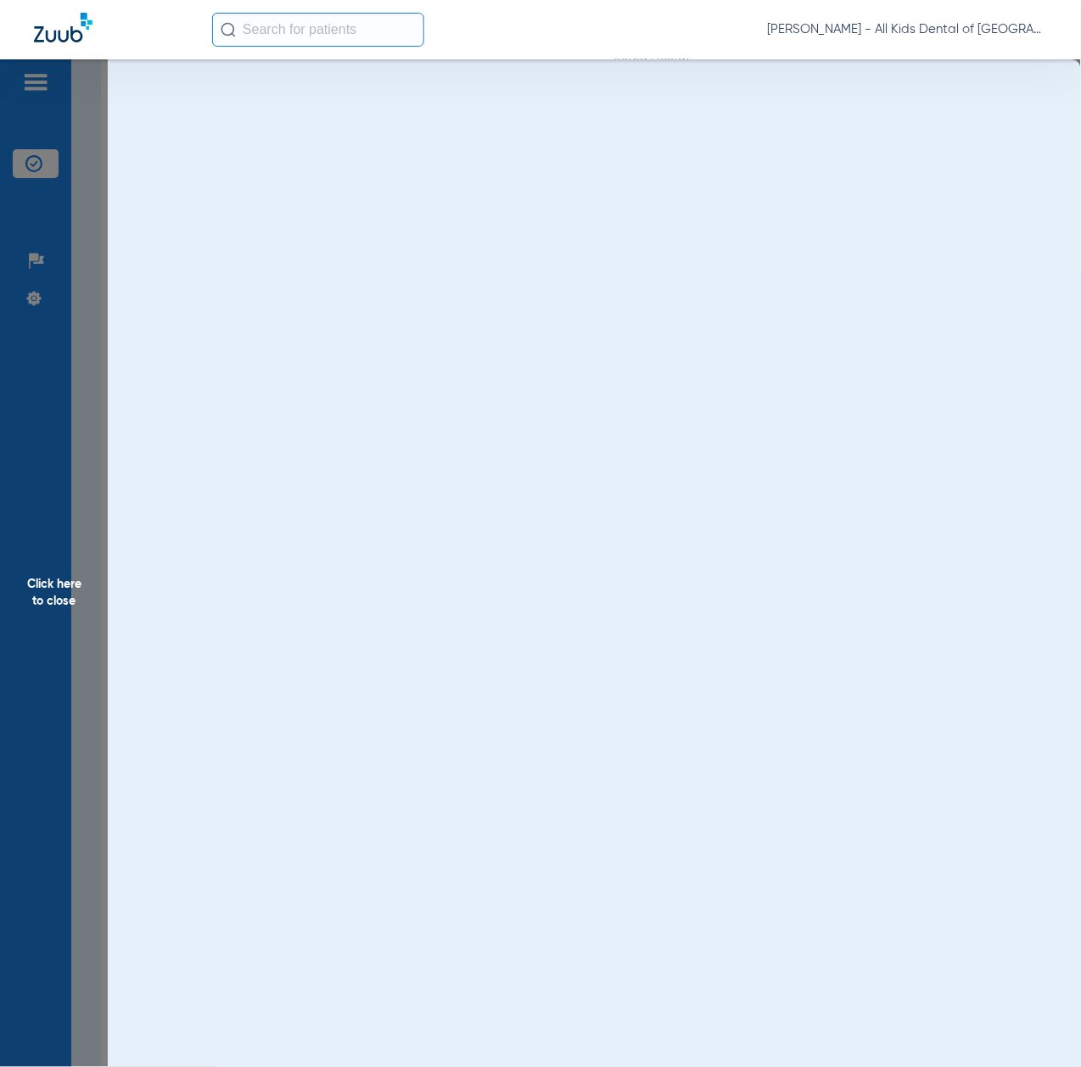
scroll to position [0, 0]
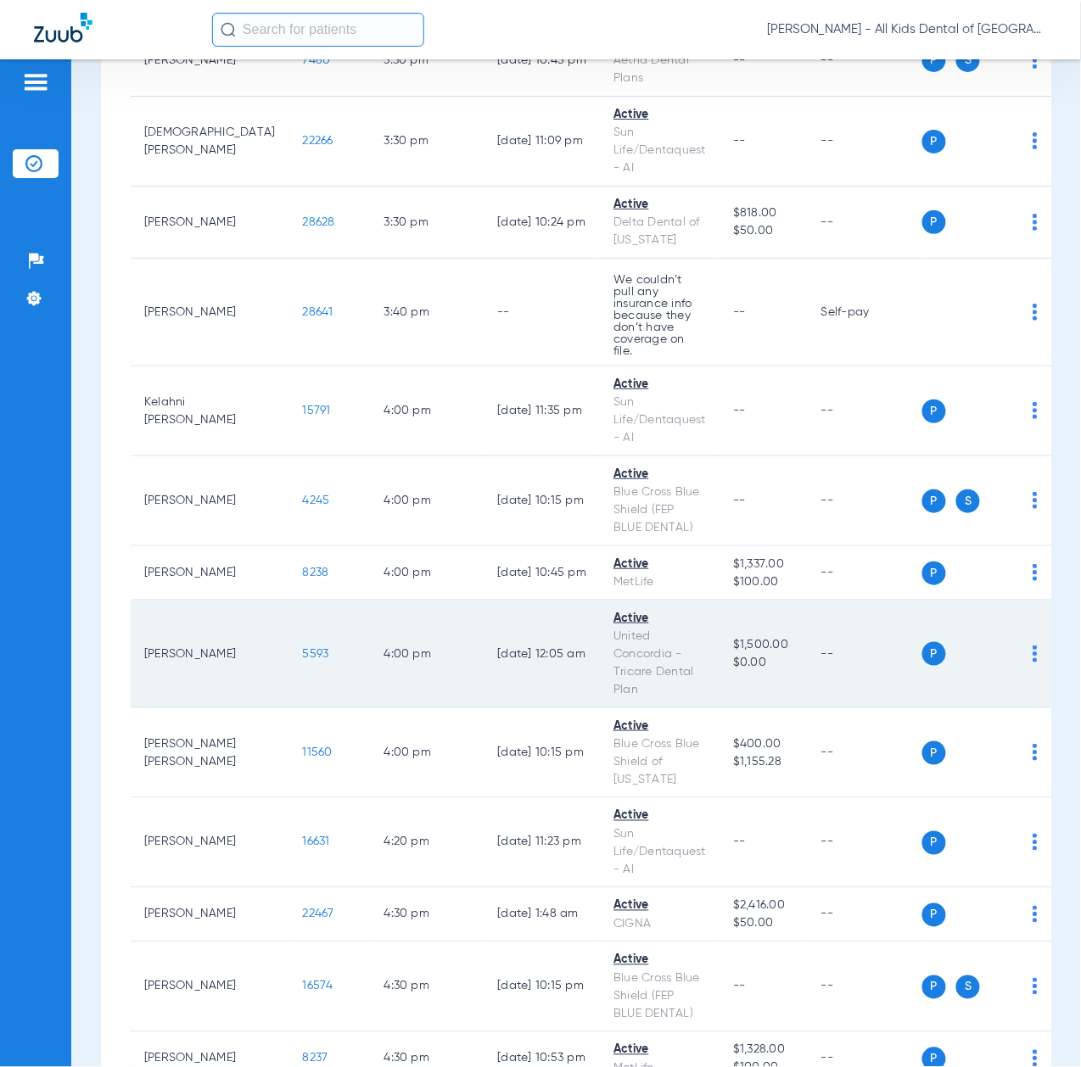
click at [303, 648] on span "5593" at bounding box center [316, 654] width 26 height 12
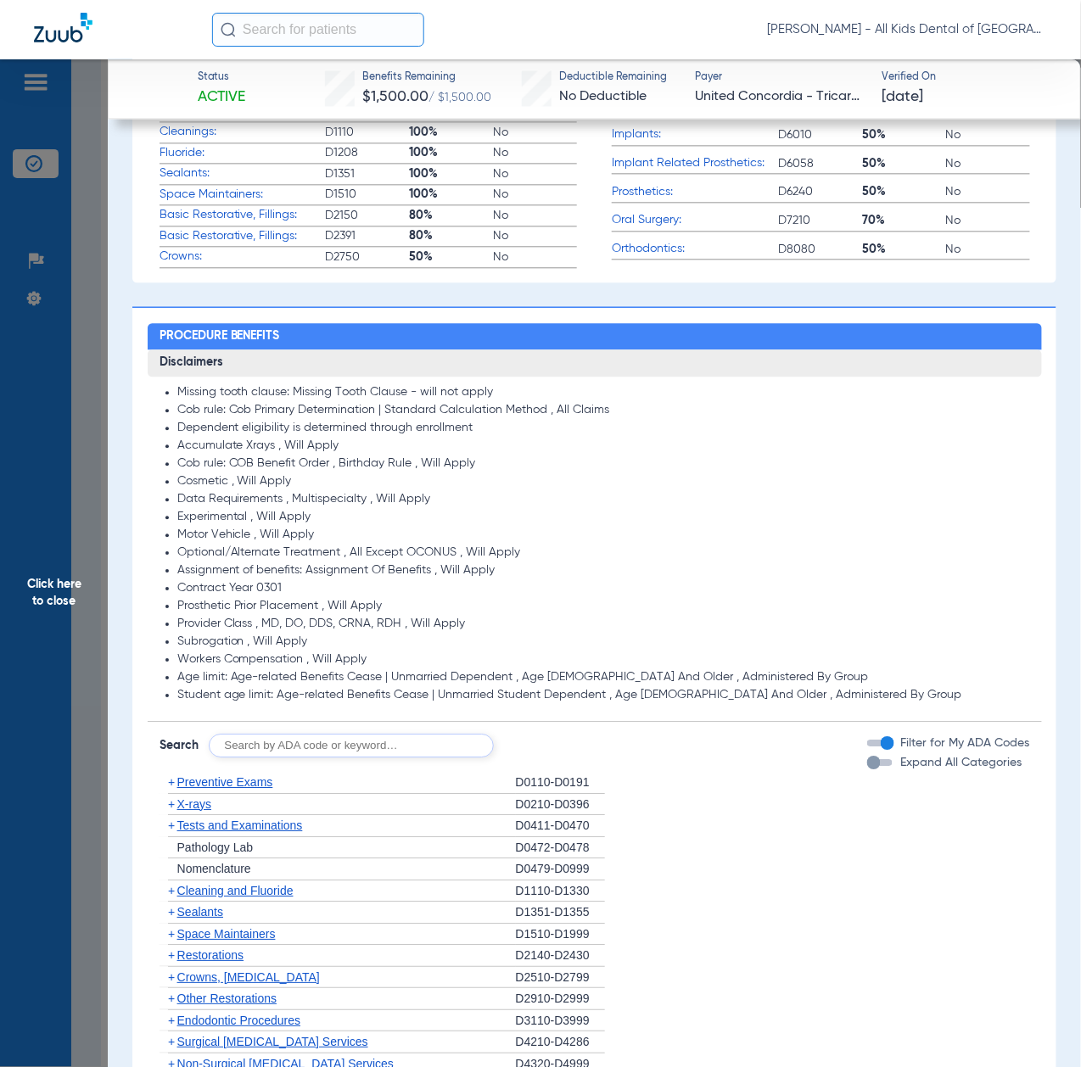
scroll to position [1018, 0]
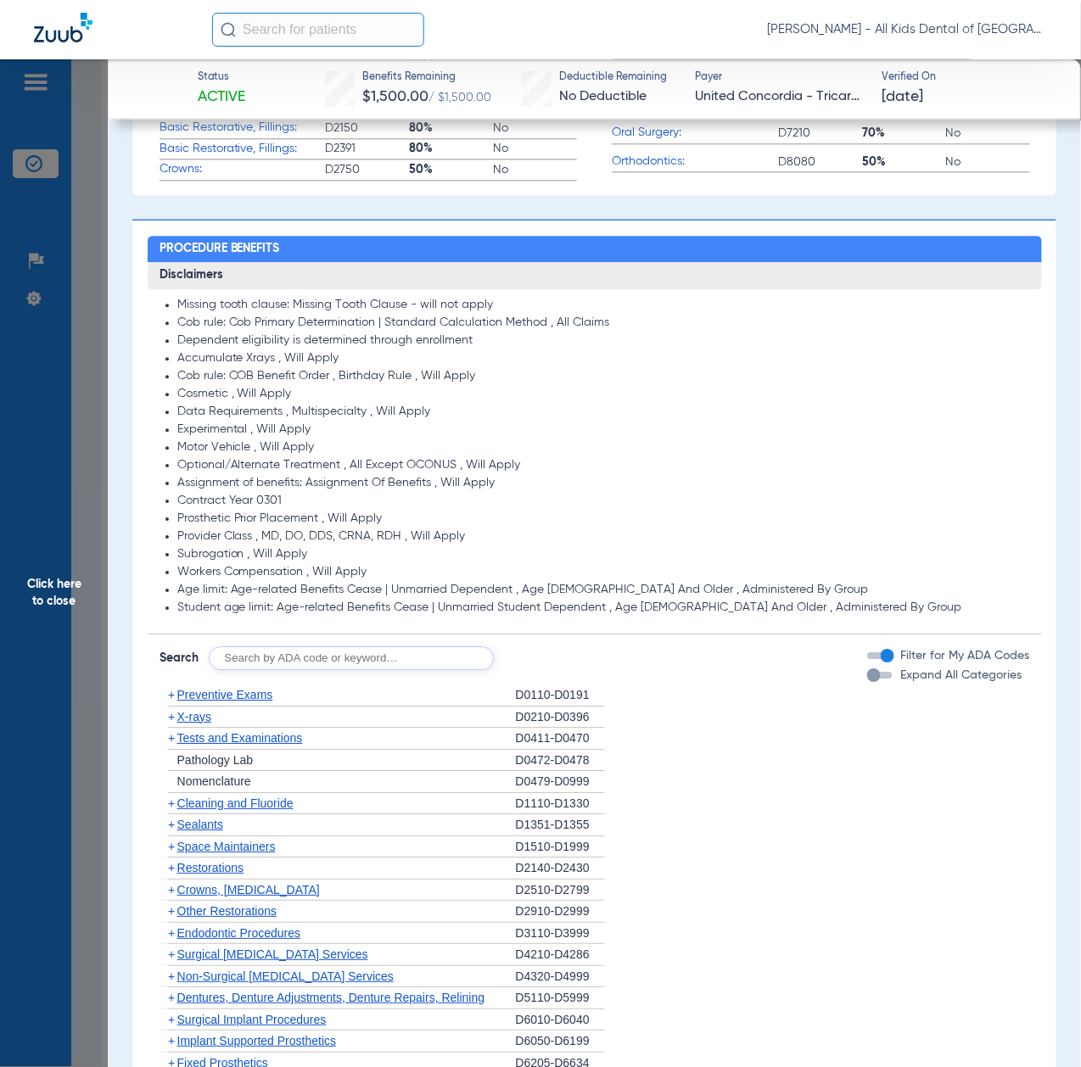
click at [373, 648] on input "text" at bounding box center [351, 658] width 285 height 24
paste input "D1206, D0330, D1351"
type input "D1206, D0330, D1351"
click button "Search" at bounding box center [556, 658] width 67 height 24
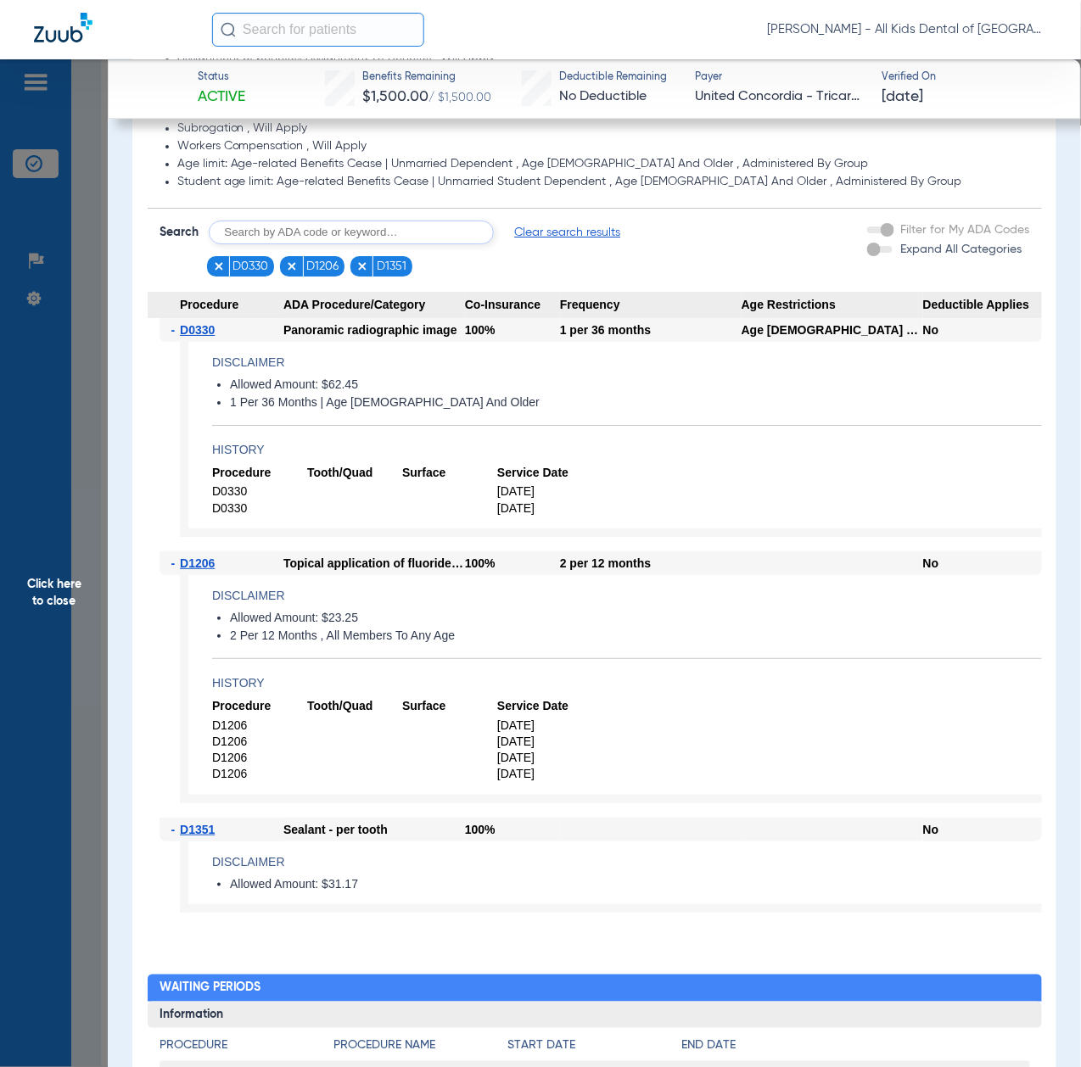
scroll to position [1470, 0]
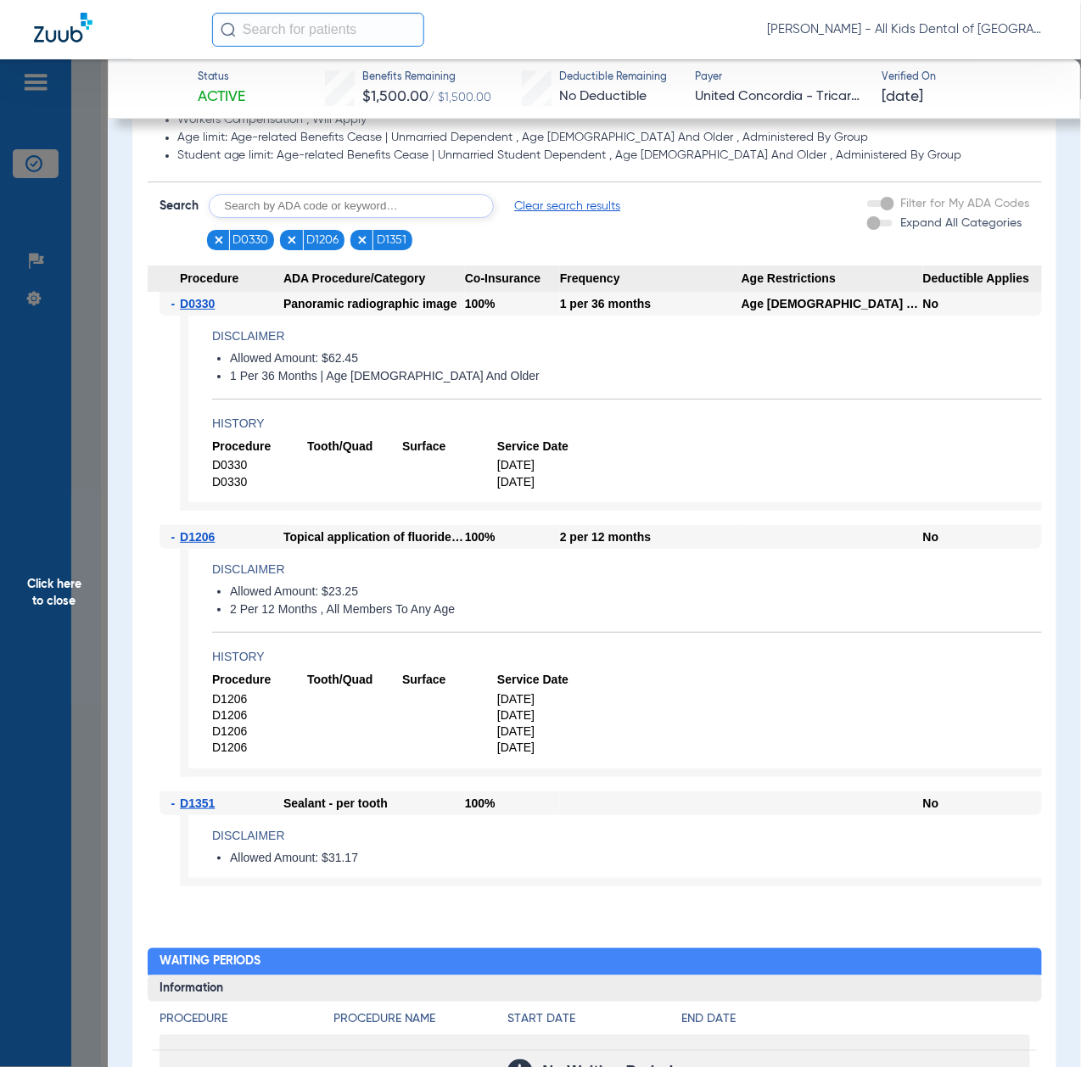
click at [48, 655] on span "Click here to close" at bounding box center [54, 592] width 108 height 1067
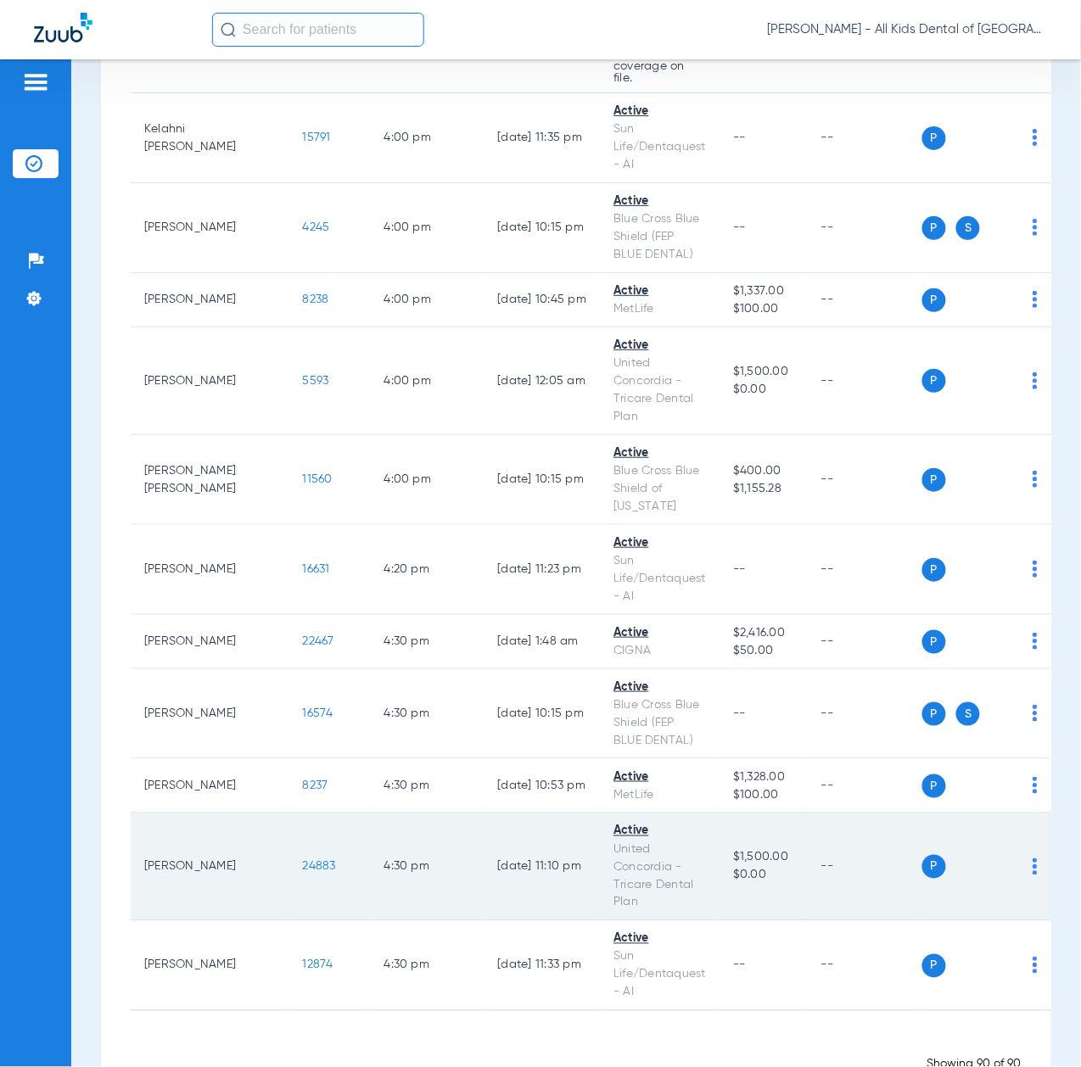
scroll to position [8093, 0]
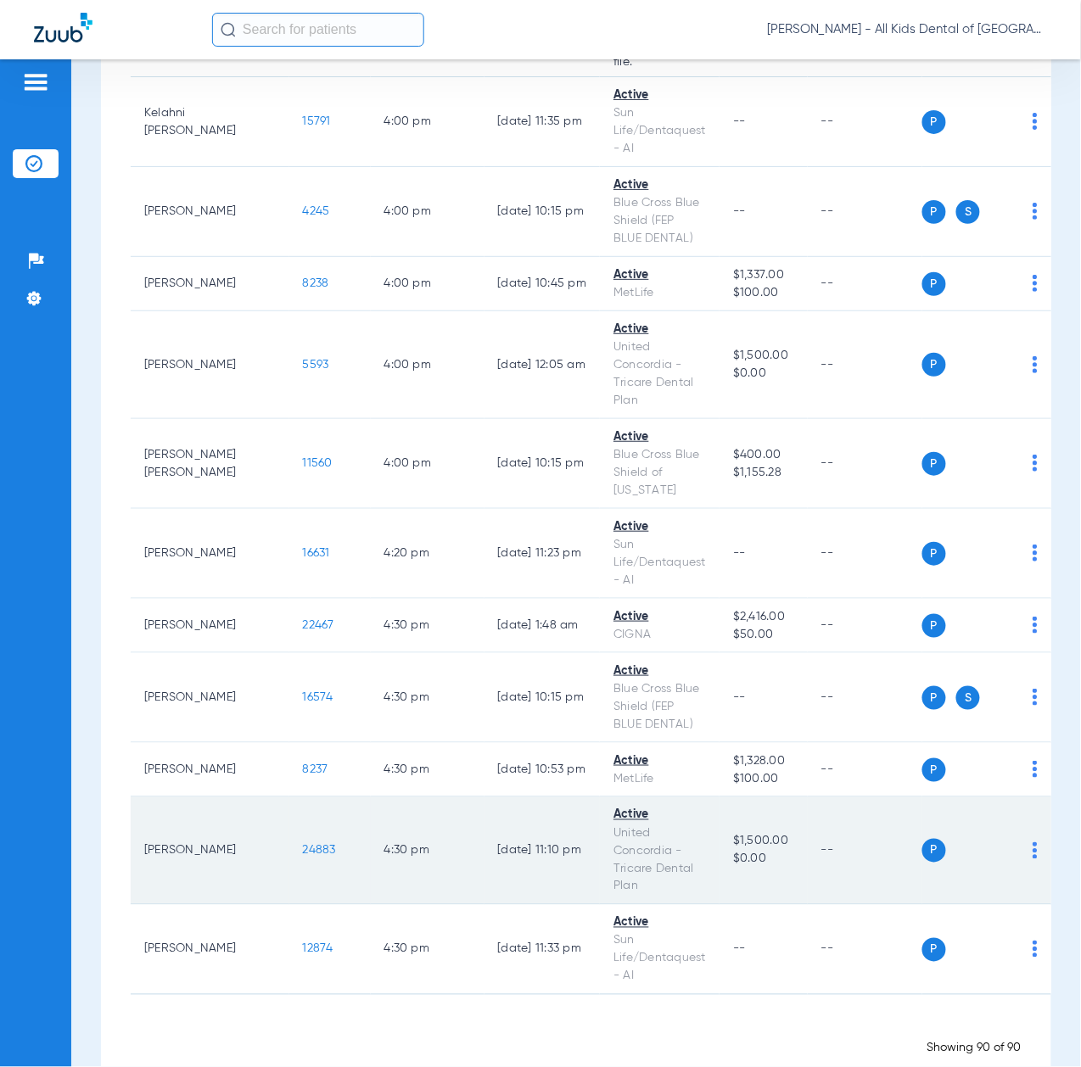
click at [303, 845] on span "24883" at bounding box center [319, 851] width 33 height 12
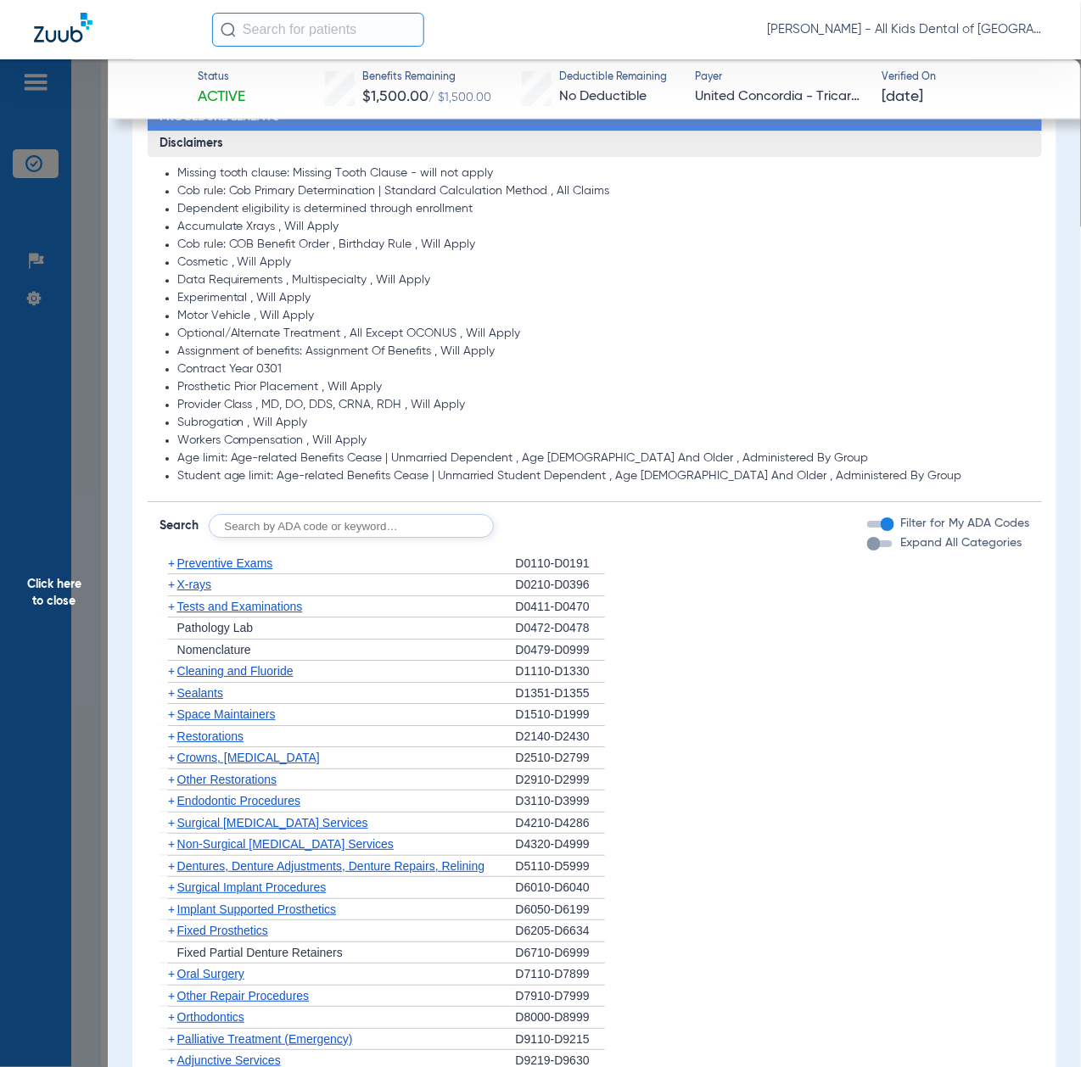
scroll to position [1131, 0]
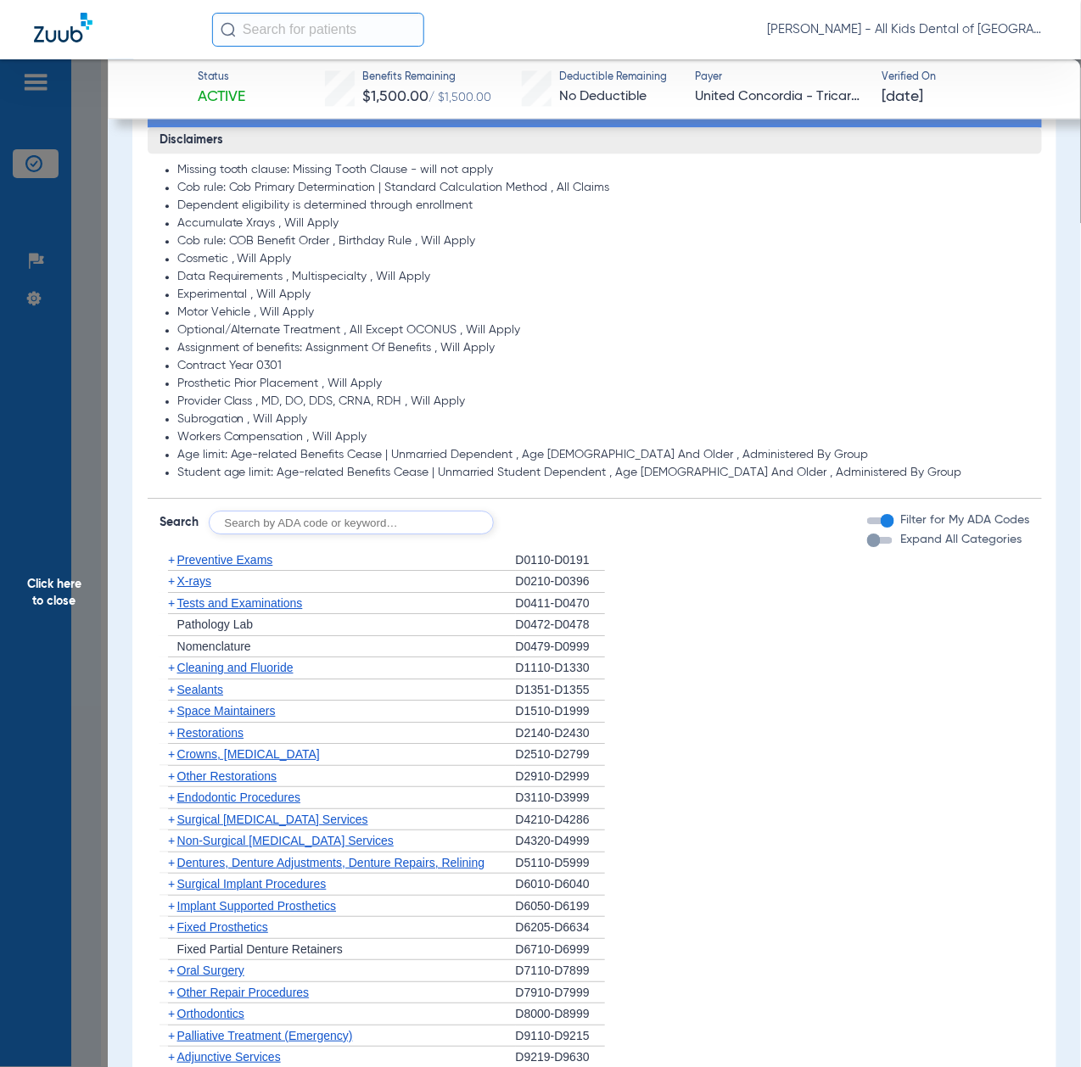
click at [343, 521] on input "text" at bounding box center [351, 523] width 285 height 24
paste input "D1206, D0330, D1351"
type input "D1206, D0330, D1351"
click button "Search" at bounding box center [556, 523] width 67 height 24
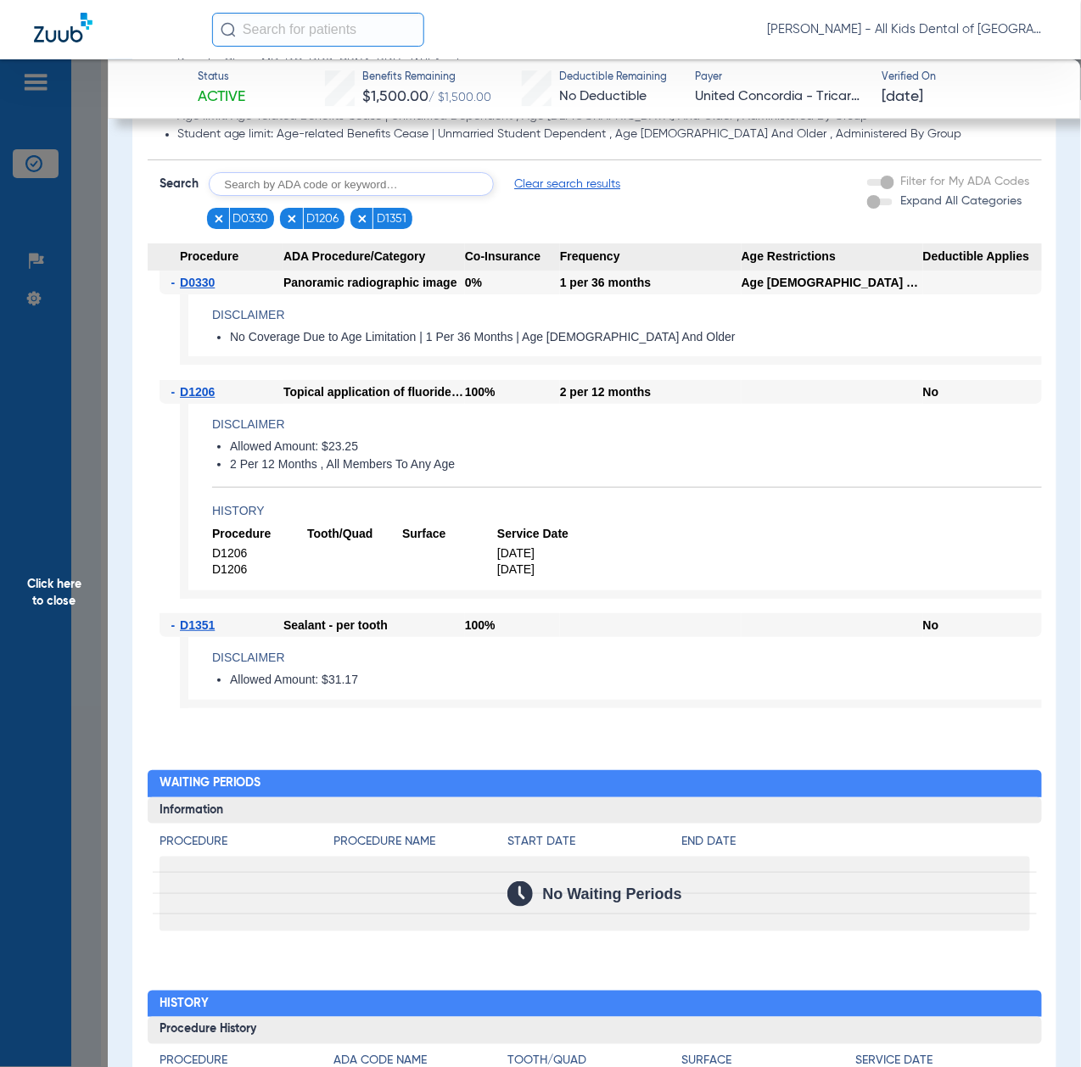
scroll to position [1470, 0]
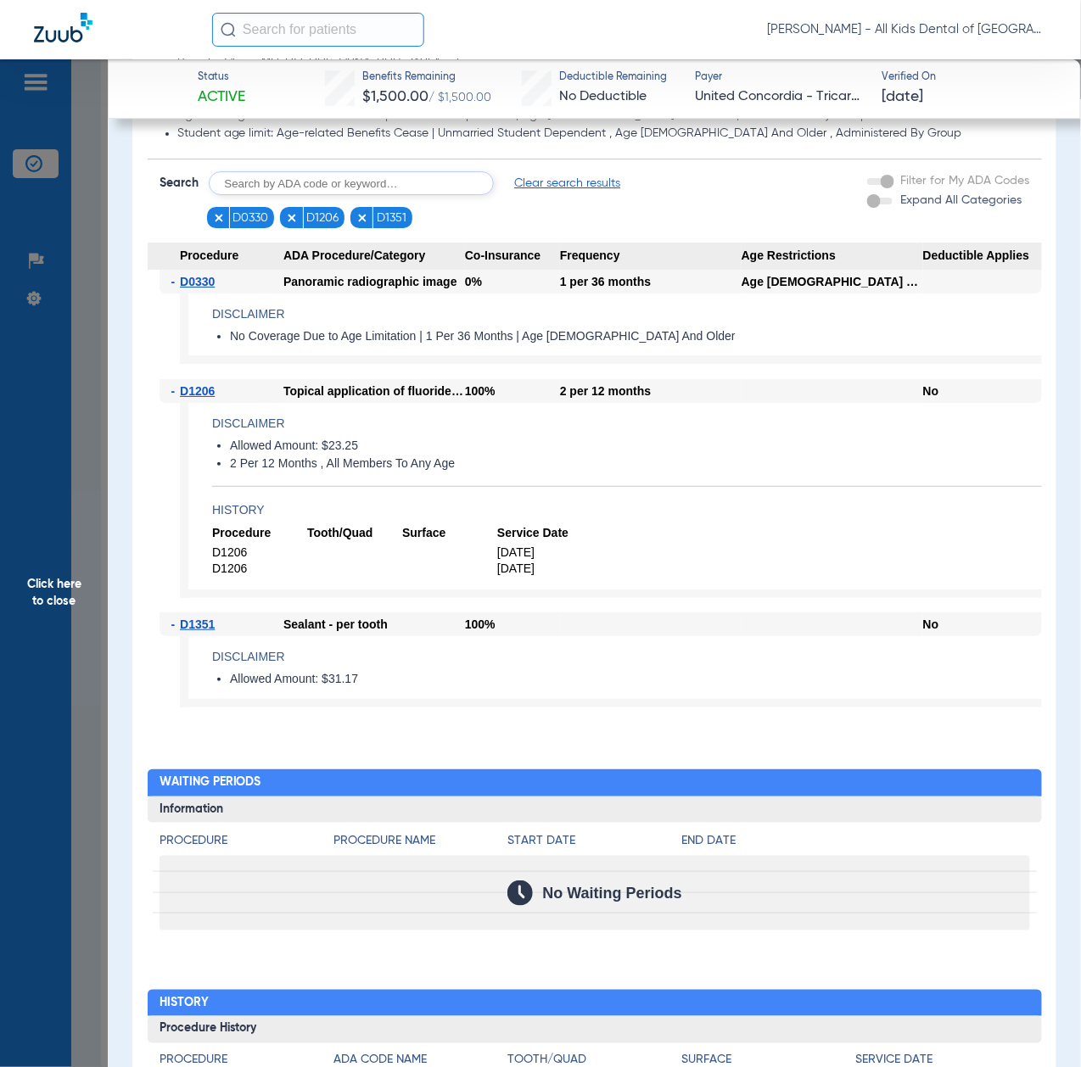
drag, startPoint x: 78, startPoint y: 662, endPoint x: 88, endPoint y: 673, distance: 15.0
click at [78, 662] on span "Click here to close" at bounding box center [54, 592] width 108 height 1067
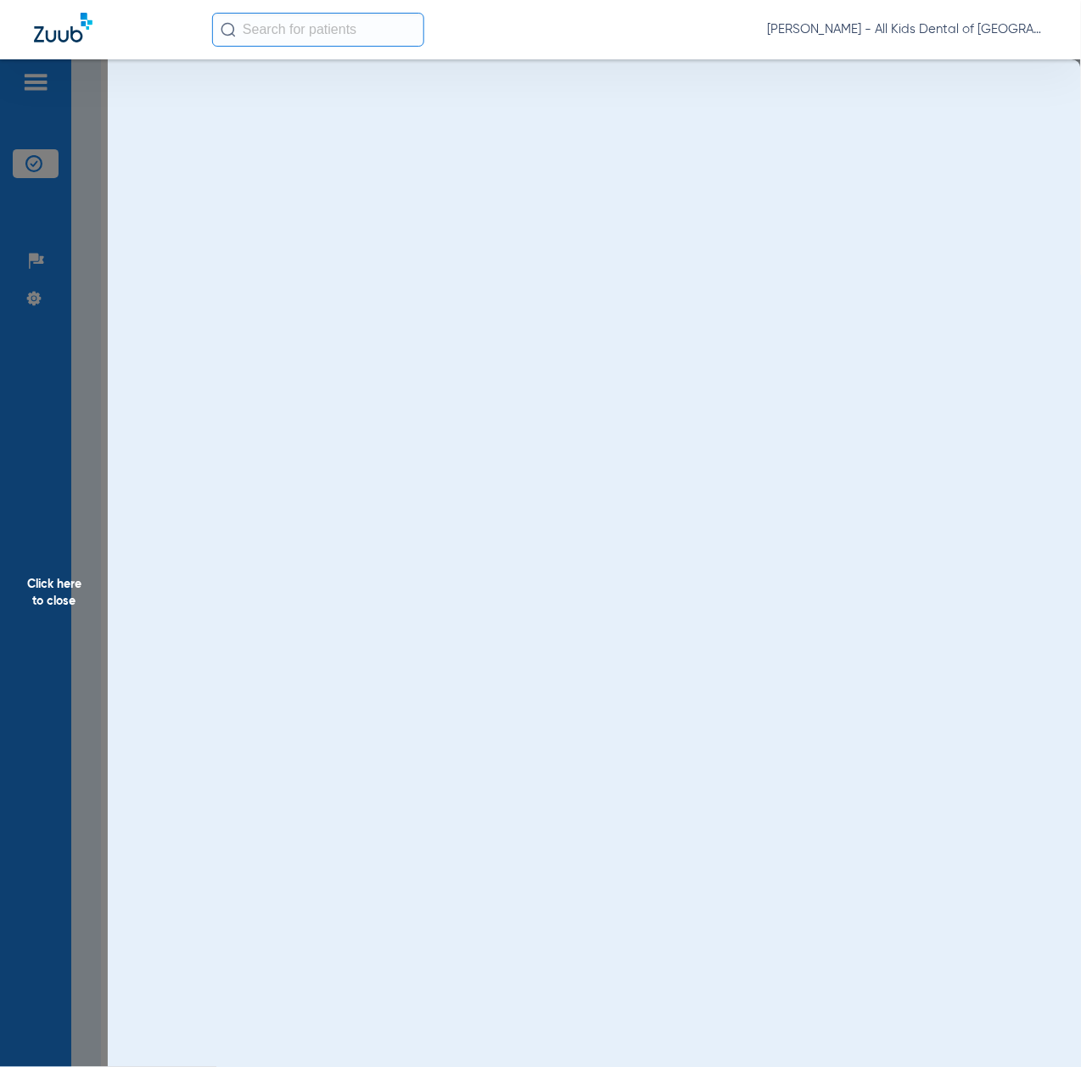
scroll to position [0, 0]
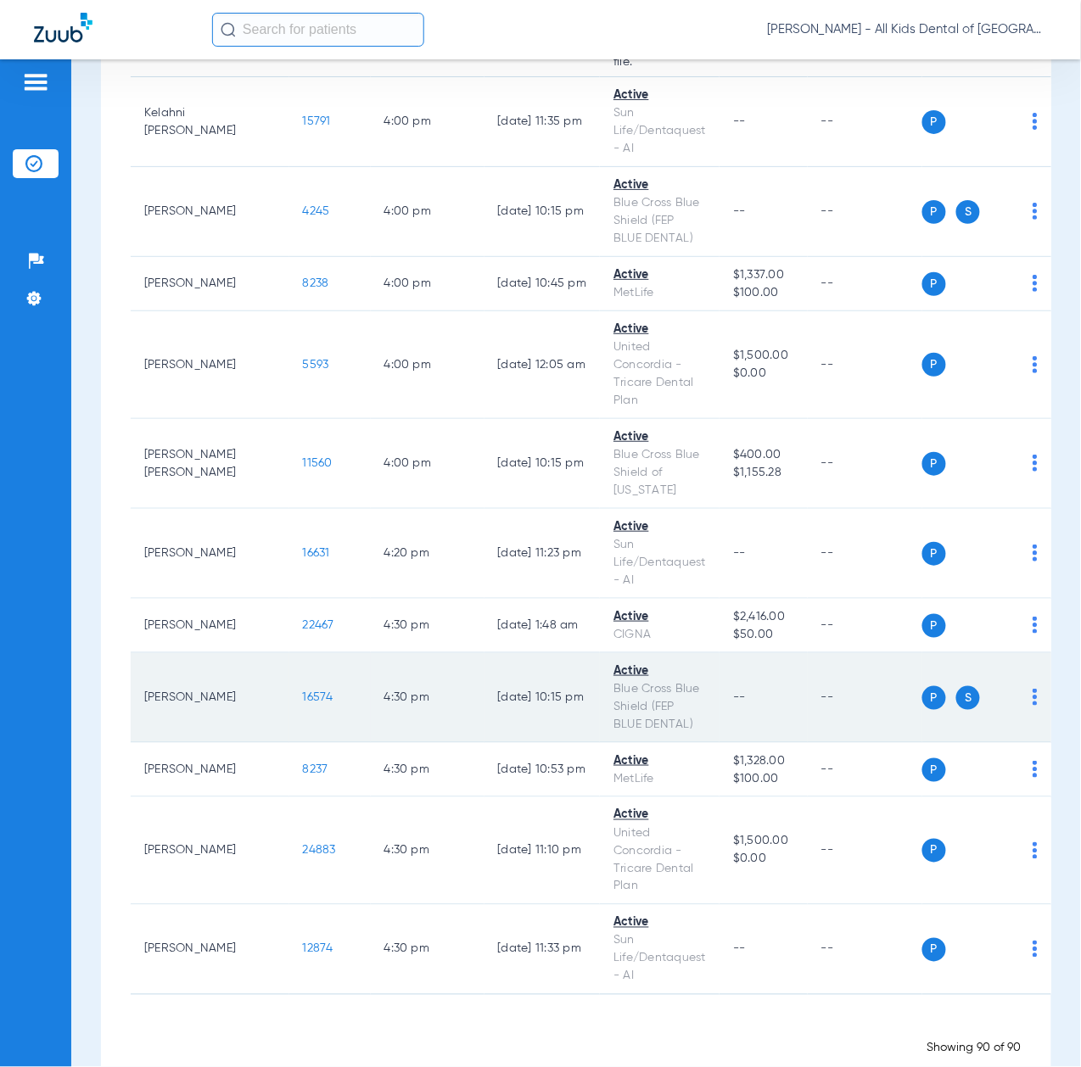
click at [289, 653] on td "16574" at bounding box center [329, 698] width 81 height 90
click at [303, 691] on span "16574" at bounding box center [318, 697] width 31 height 12
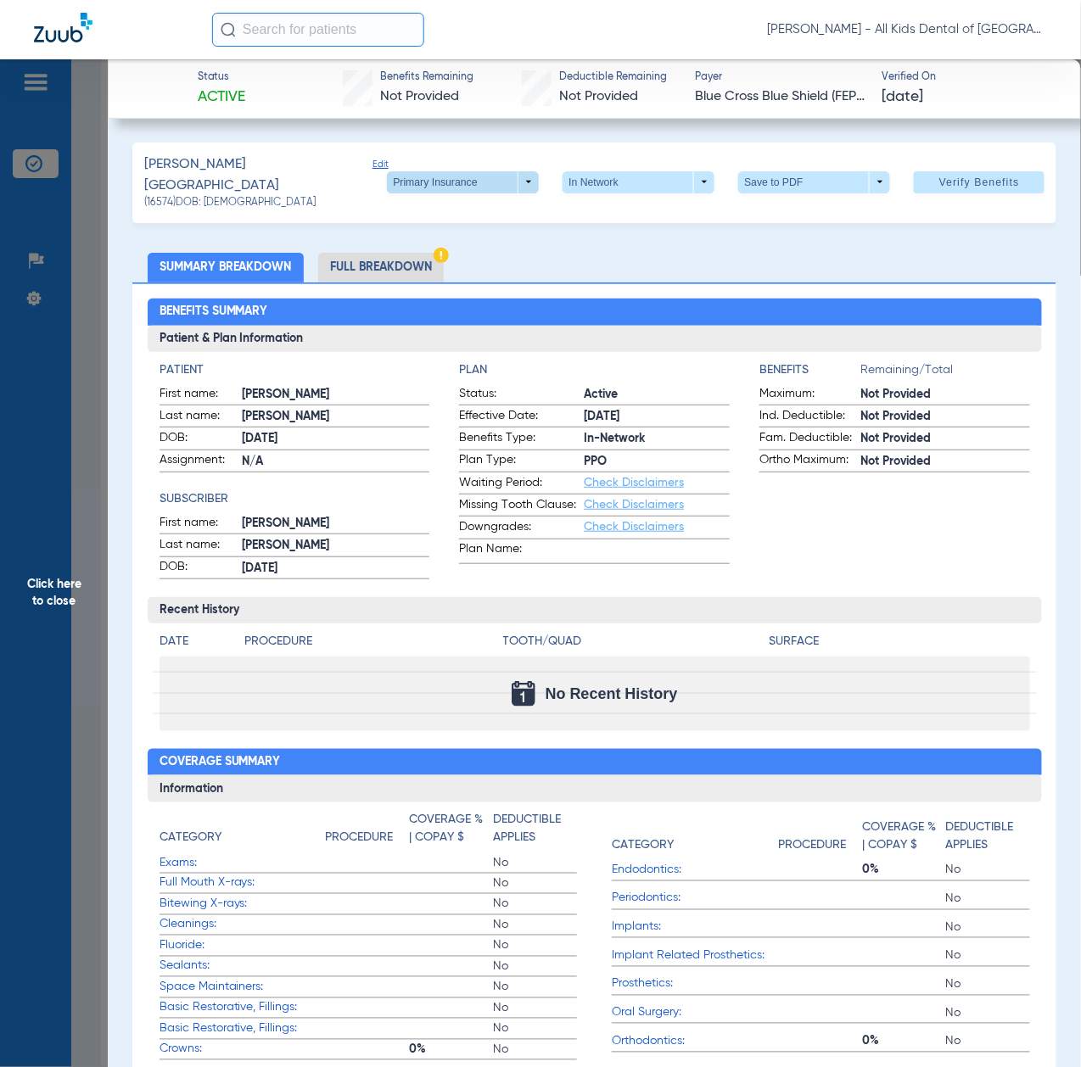
click at [443, 164] on span at bounding box center [463, 182] width 41 height 41
click at [422, 246] on span "Secondary Insurance" at bounding box center [441, 245] width 112 height 12
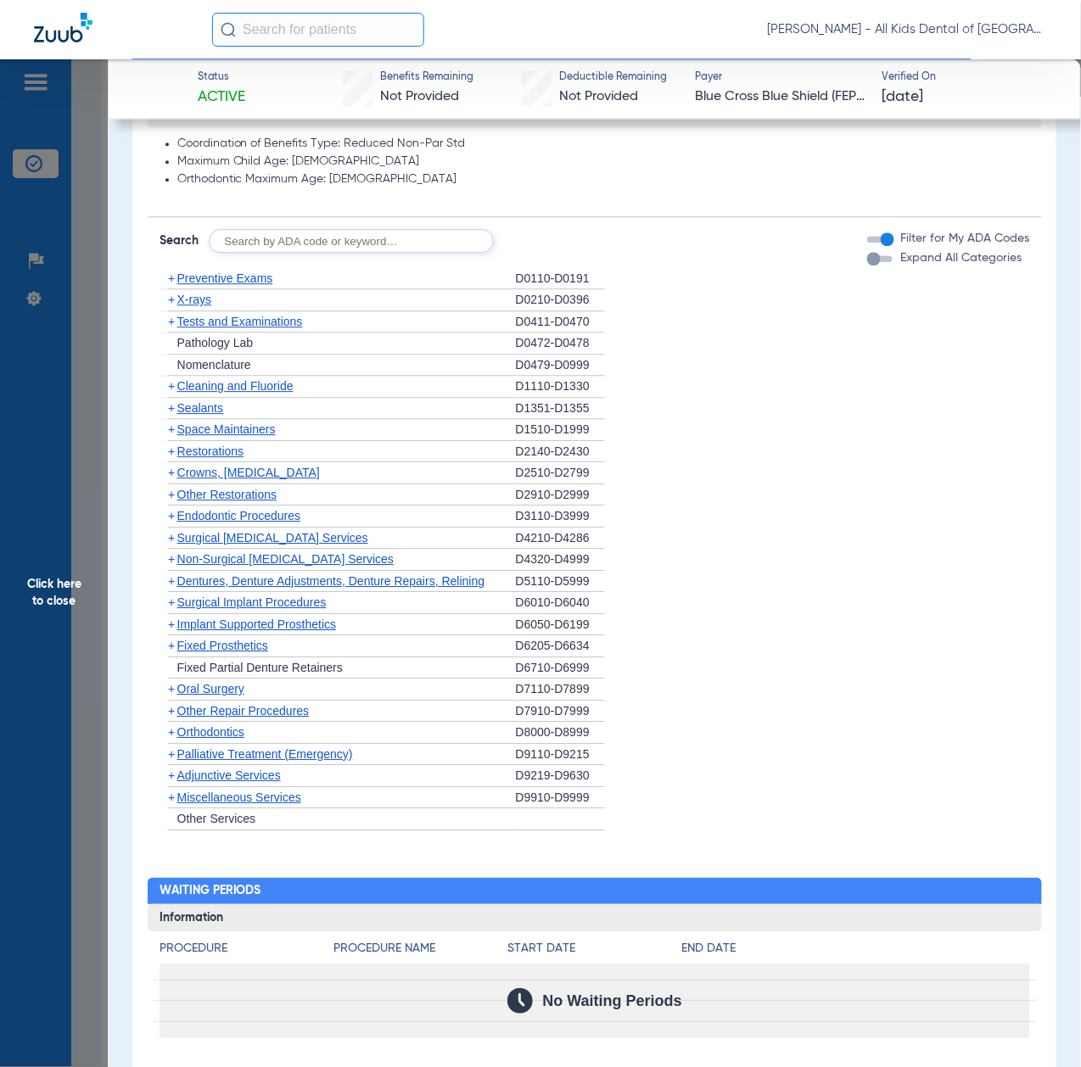
scroll to position [1131, 0]
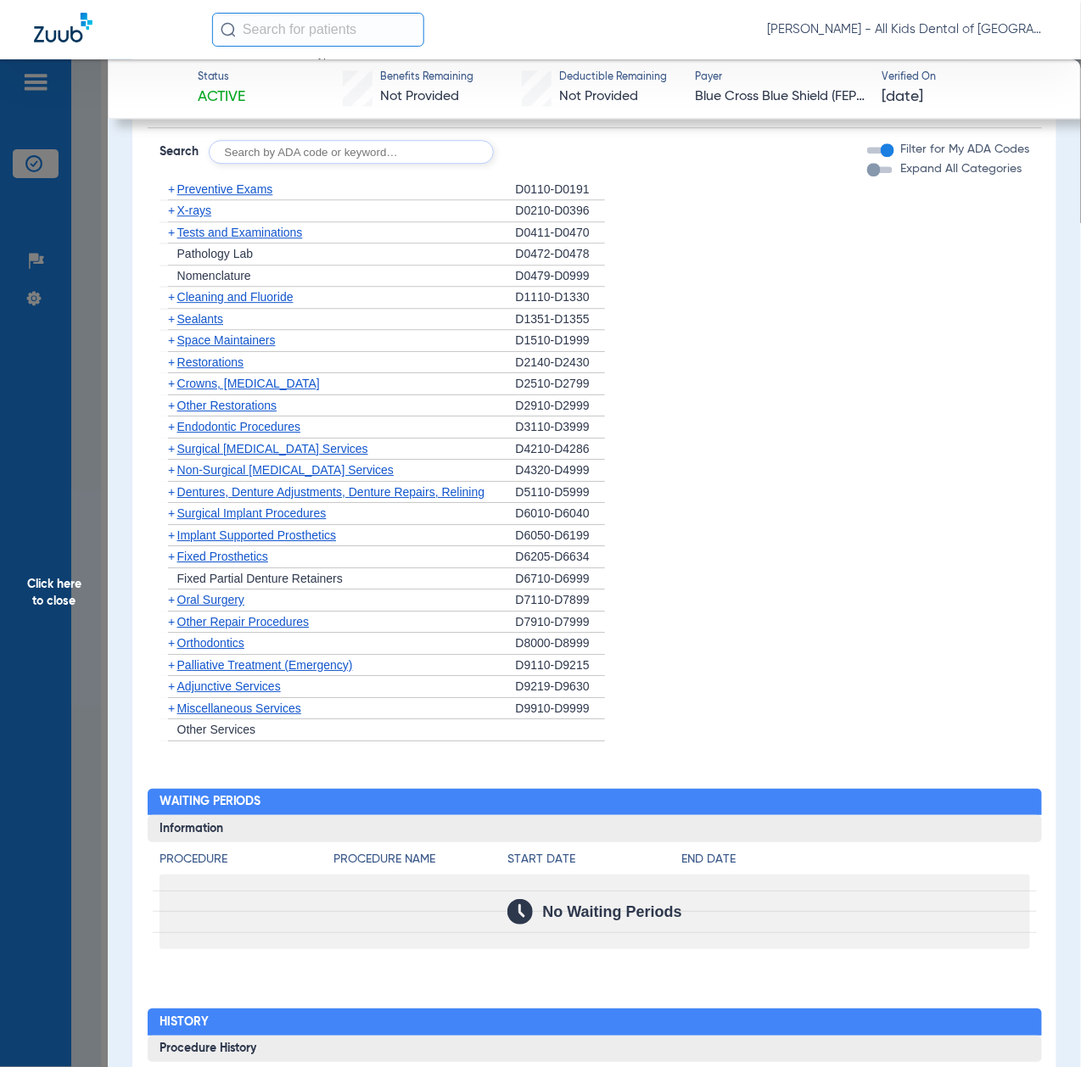
click at [360, 141] on input "text" at bounding box center [351, 152] width 285 height 24
paste input "D1206, D0330, D1351"
type input "D1206, D0330, D1351"
click button "Search" at bounding box center [556, 152] width 67 height 24
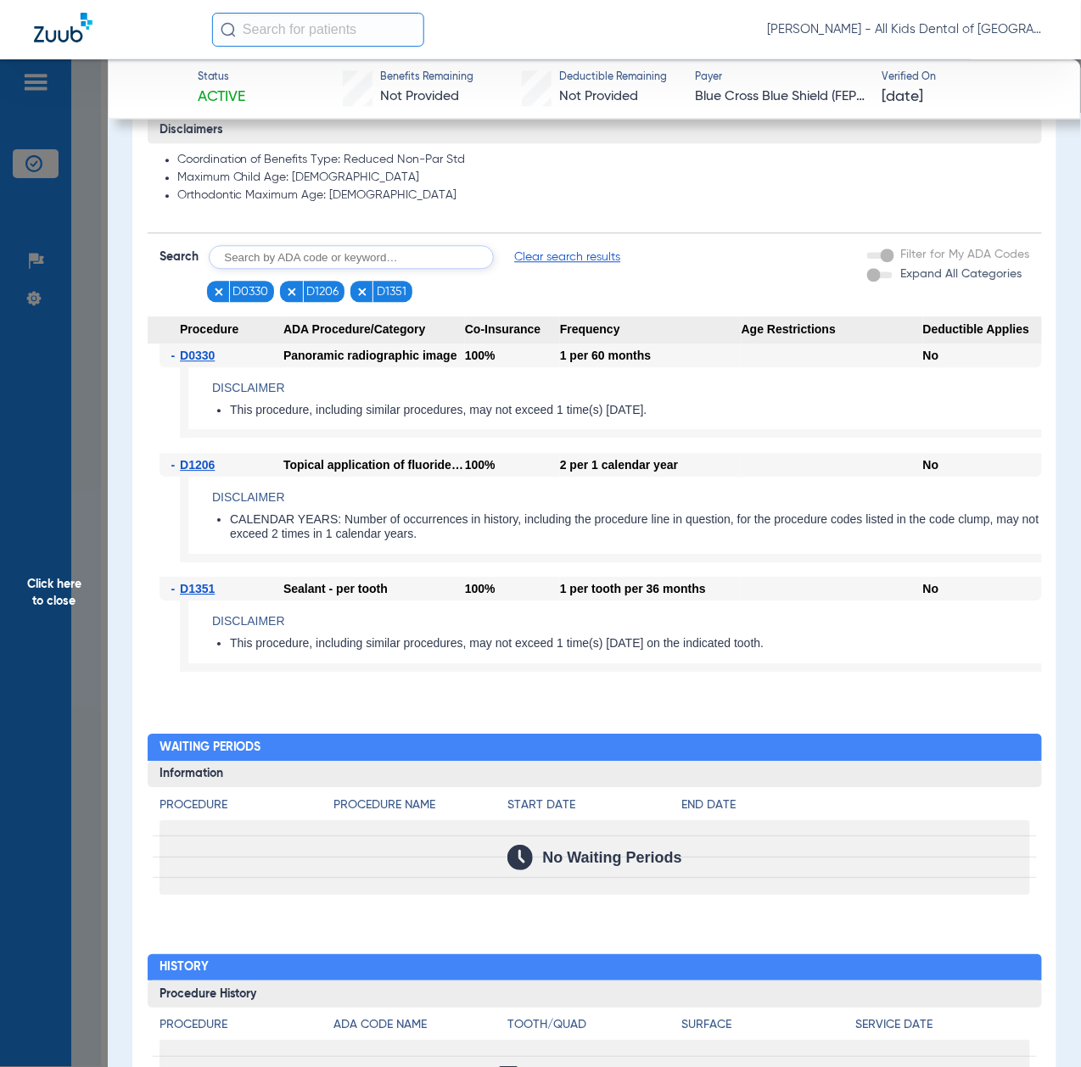
scroll to position [1004, 0]
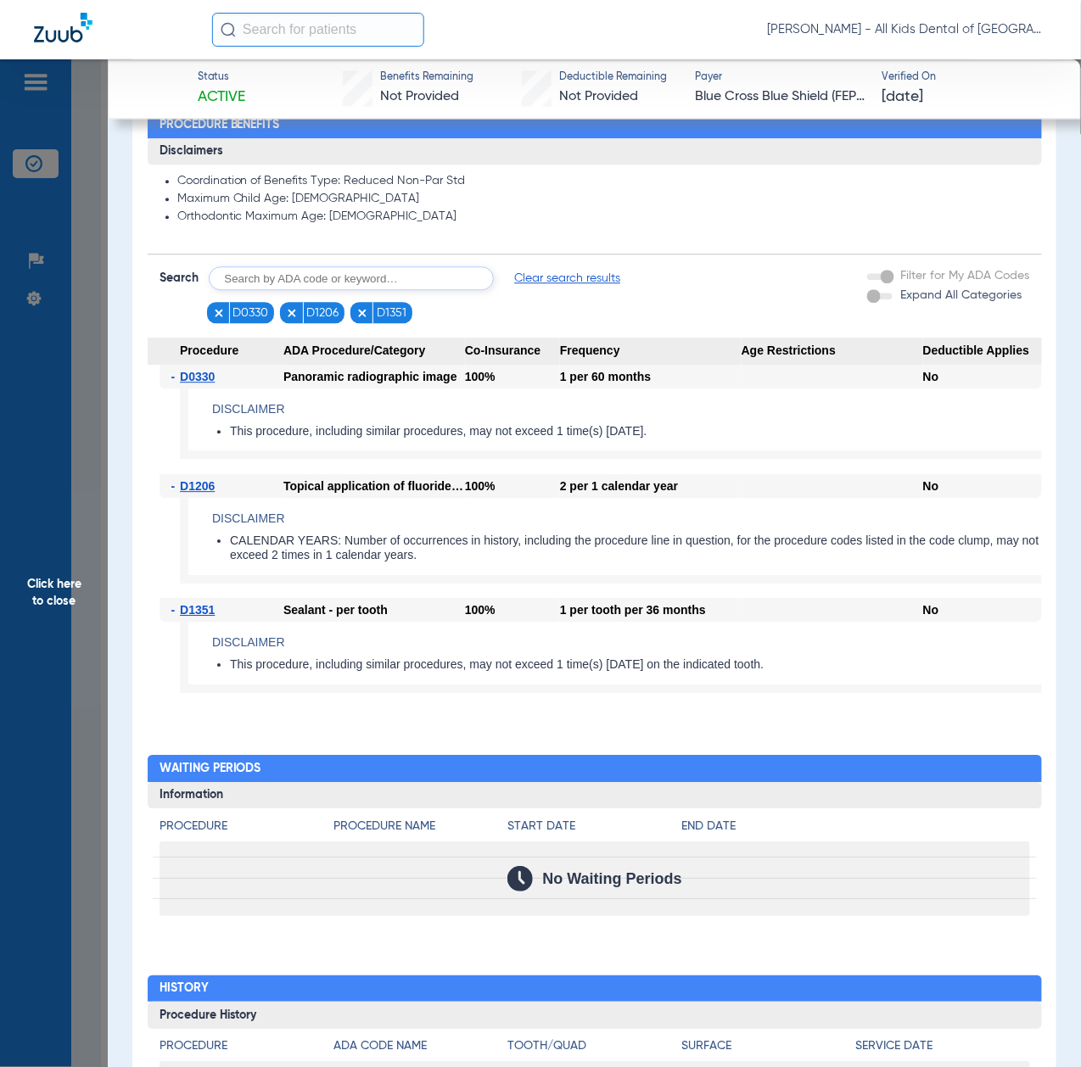
click at [44, 512] on span "Click here to close" at bounding box center [54, 592] width 108 height 1067
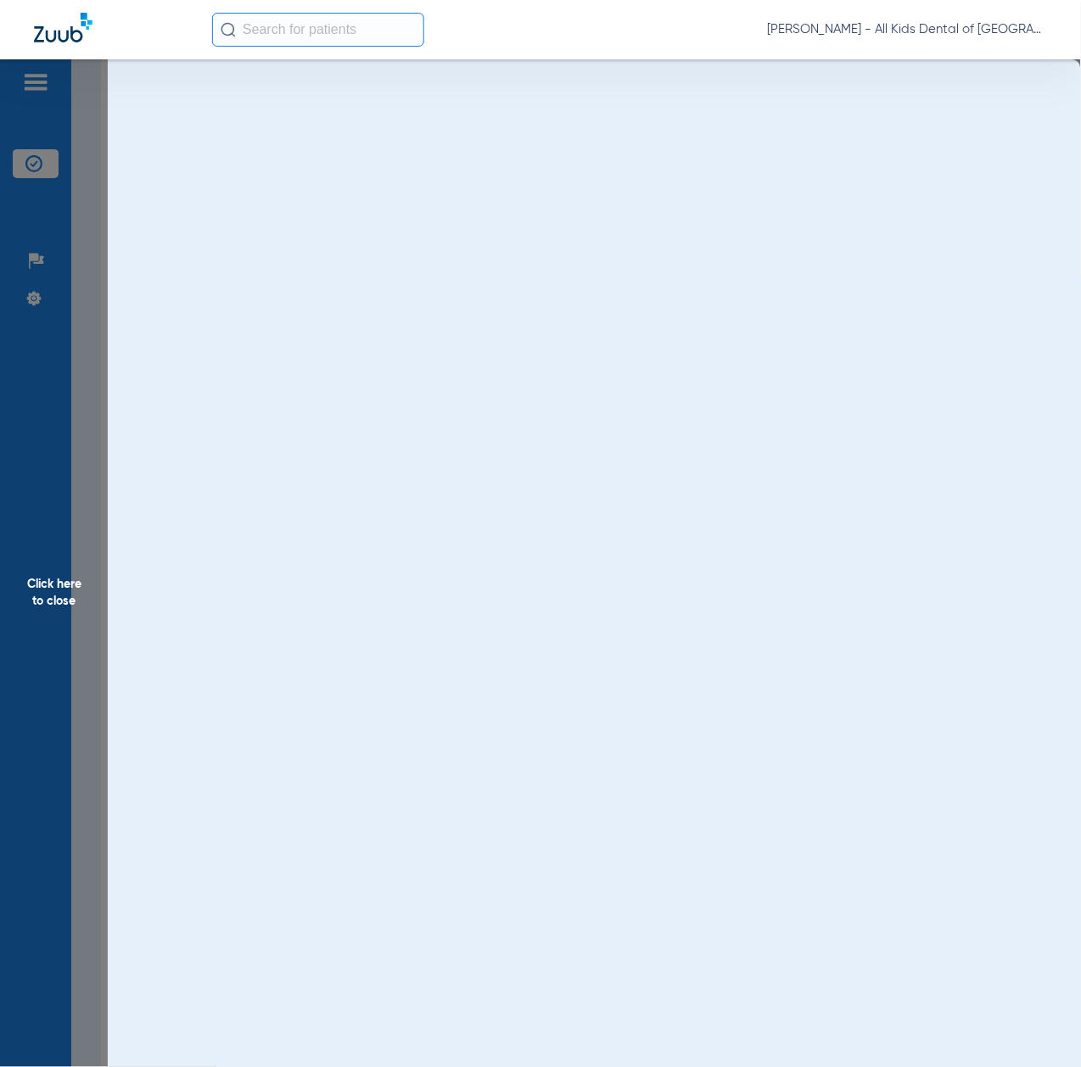
scroll to position [0, 0]
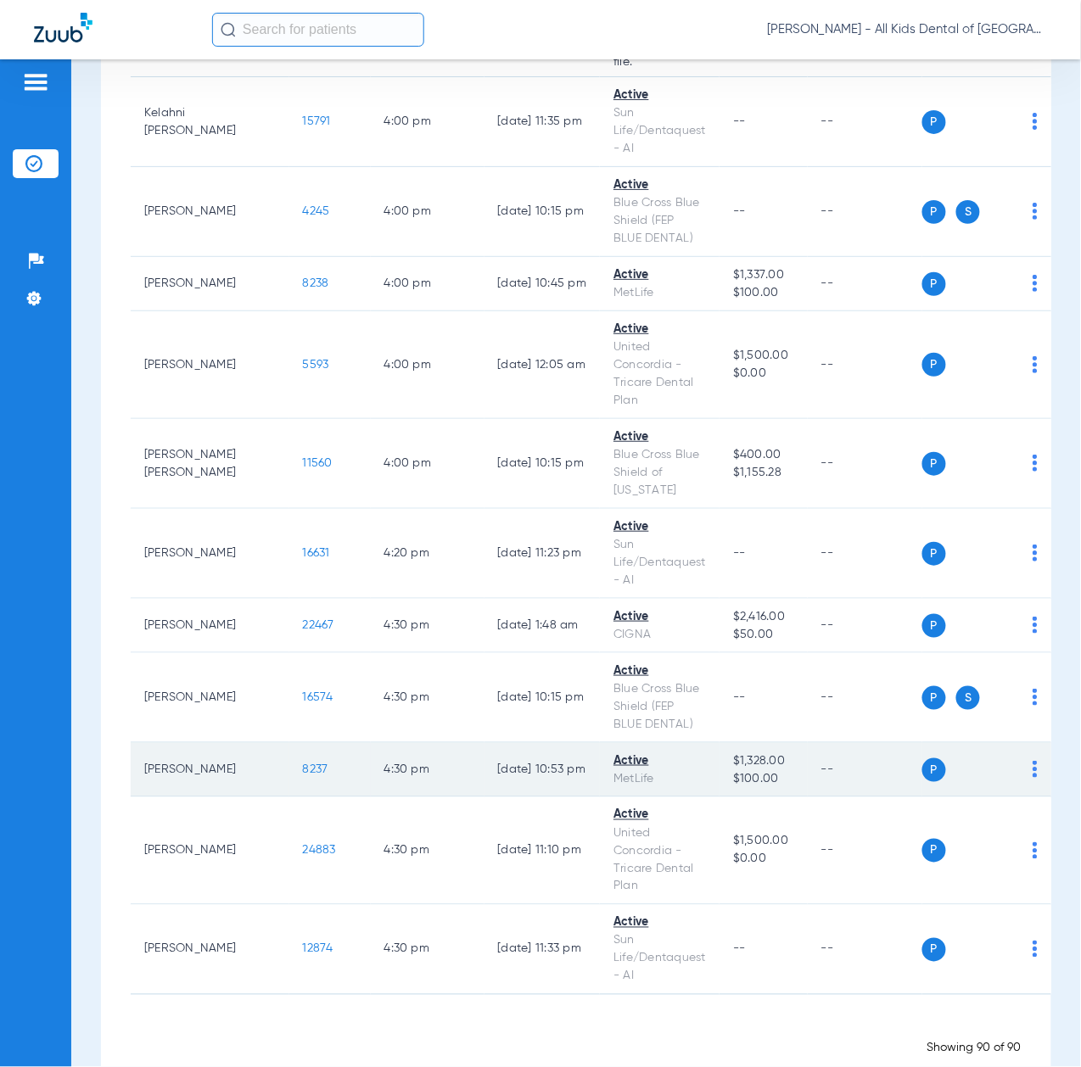
click at [303, 763] on span "8237" at bounding box center [315, 769] width 25 height 12
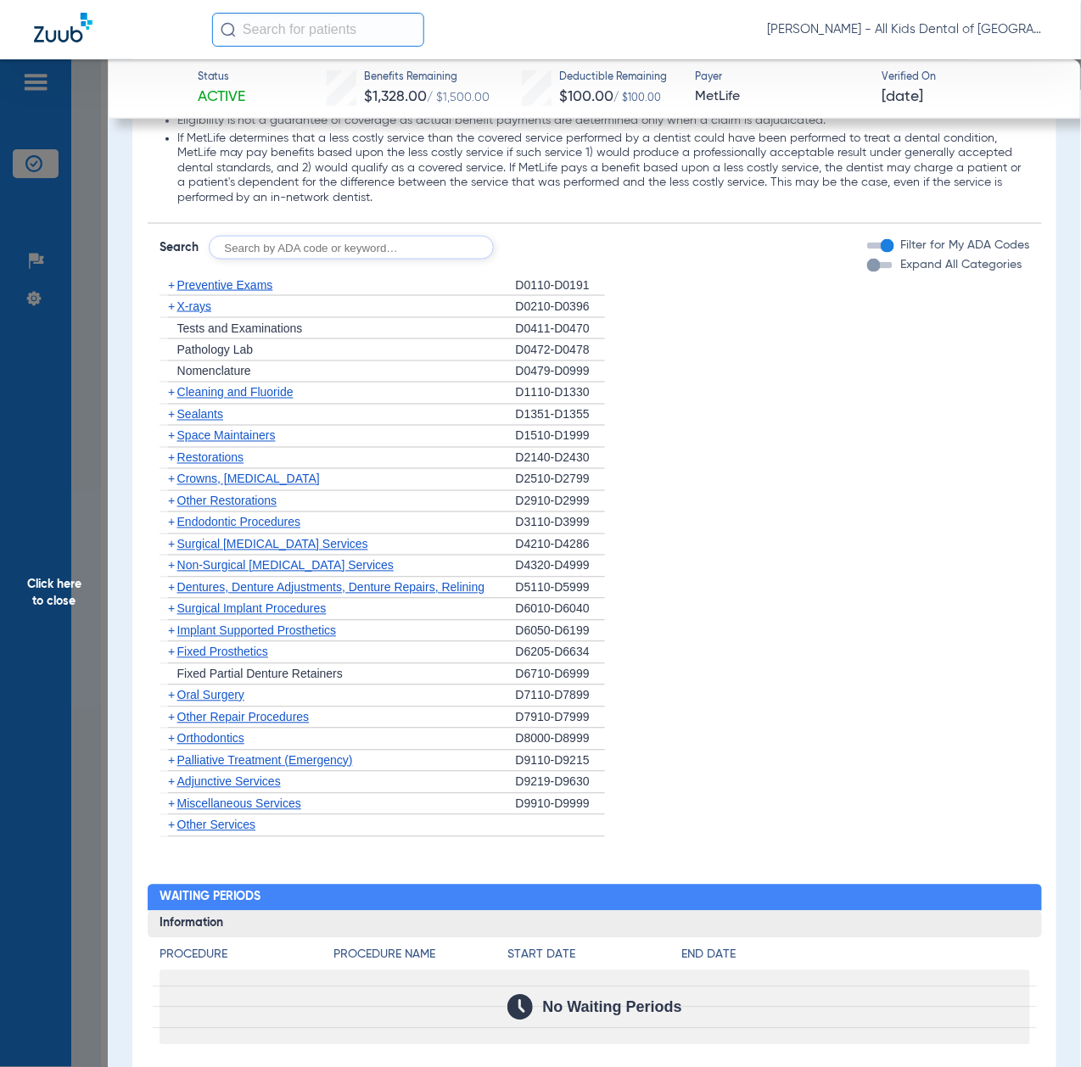
scroll to position [2036, 0]
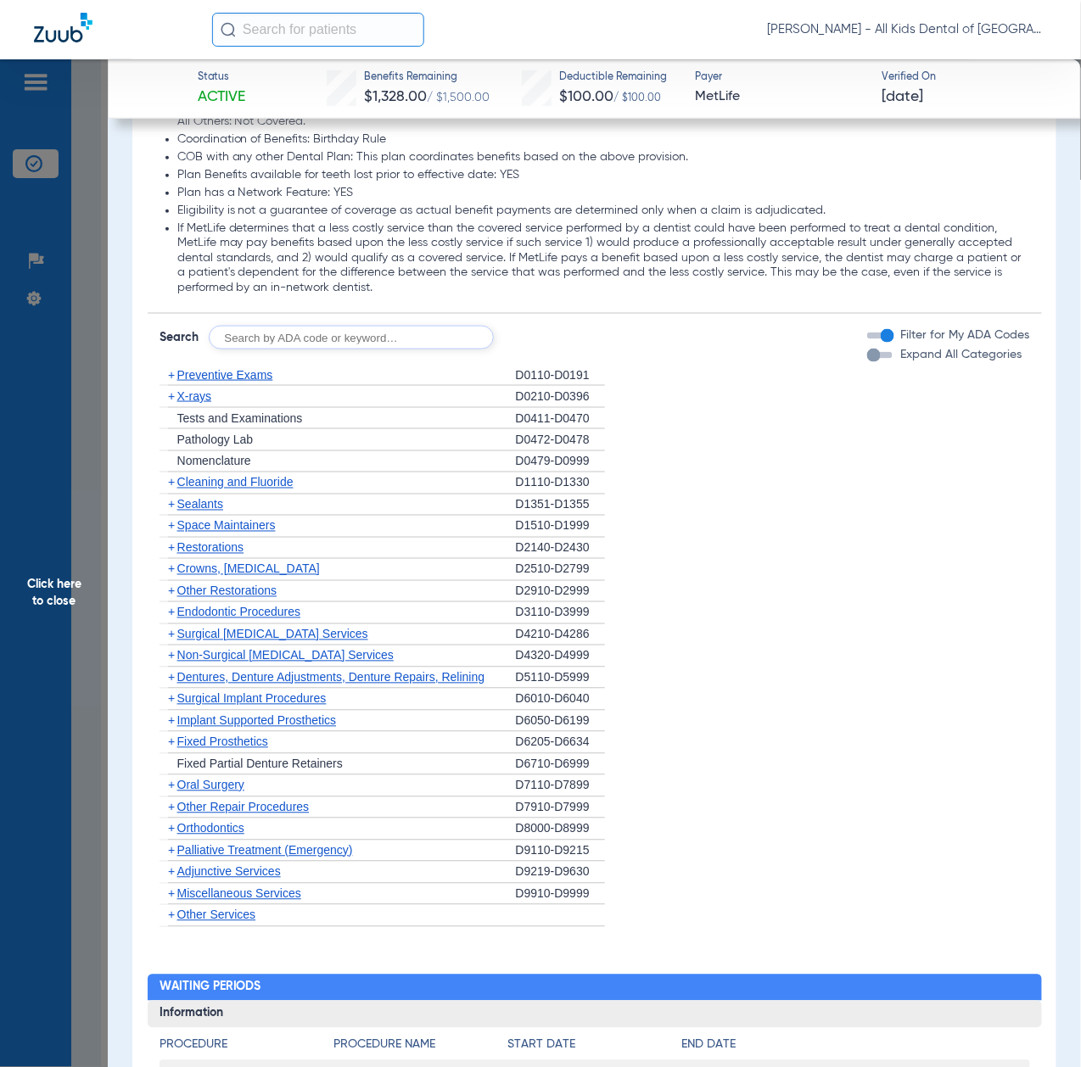
click at [293, 326] on input "text" at bounding box center [351, 338] width 285 height 24
paste input "D1206, D0330, D1351"
type input "D1206, D0330, D1351"
click button "Search" at bounding box center [556, 338] width 67 height 24
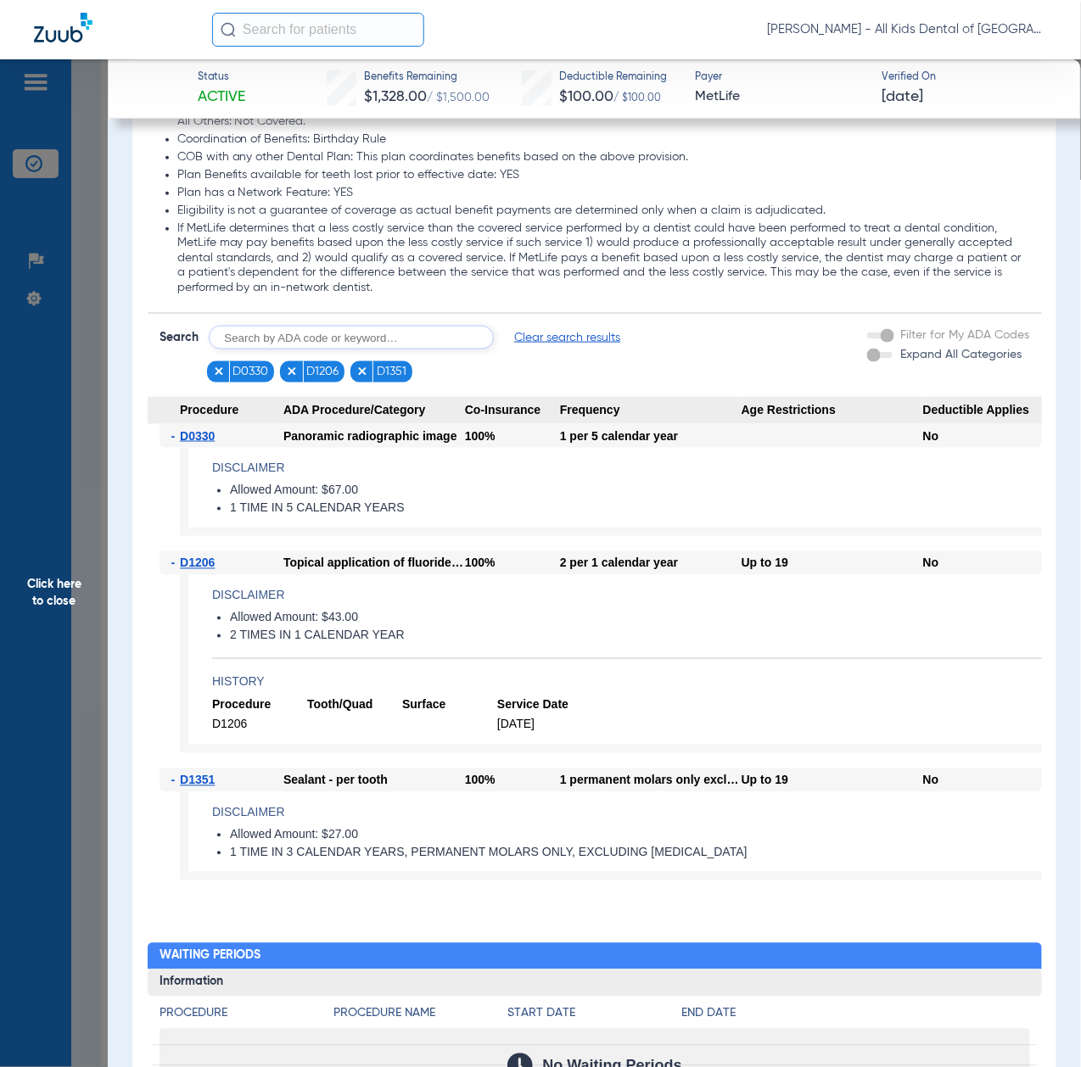
scroll to position [2149, 0]
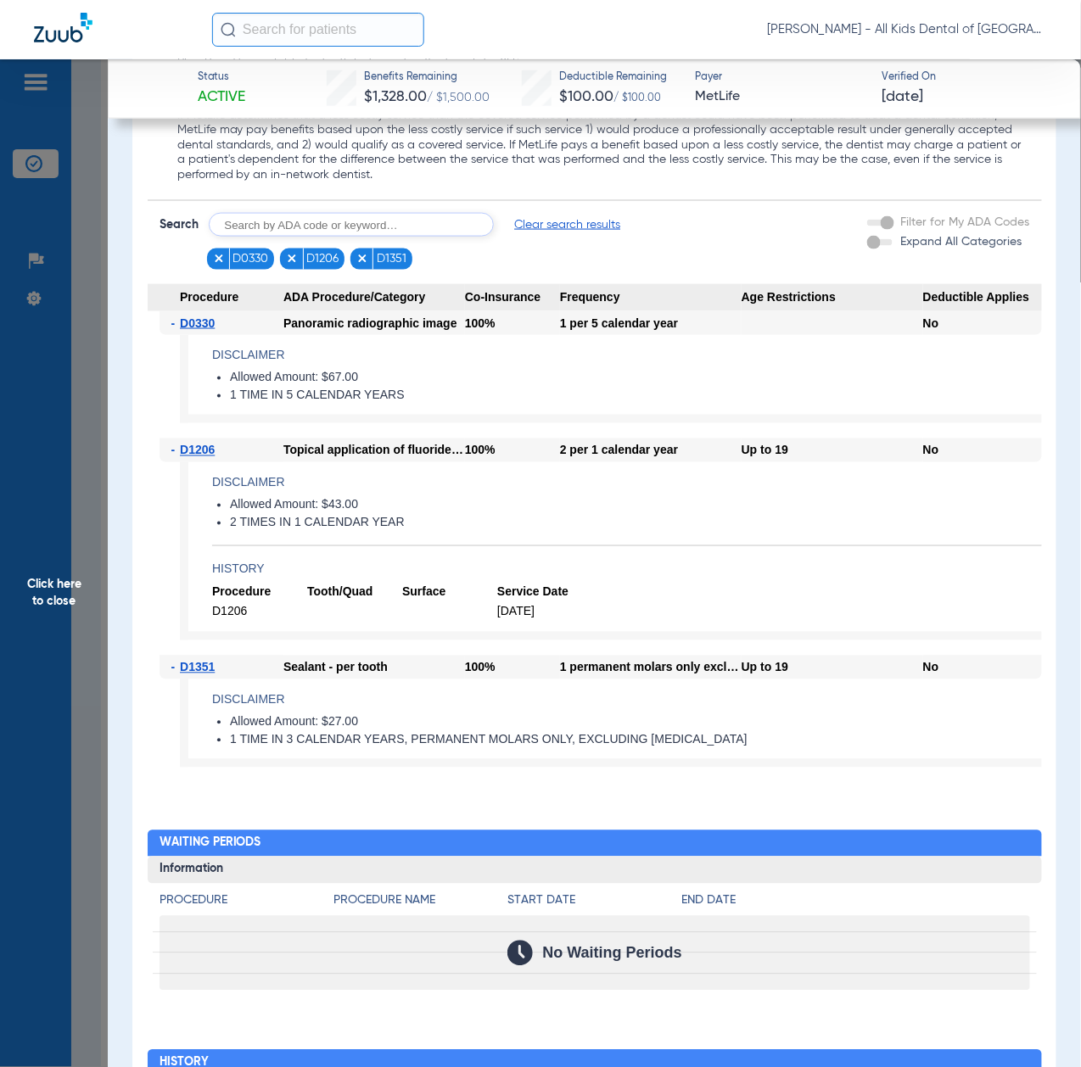
drag, startPoint x: 51, startPoint y: 673, endPoint x: 146, endPoint y: 752, distance: 123.5
click at [51, 673] on span "Click here to close" at bounding box center [54, 592] width 108 height 1067
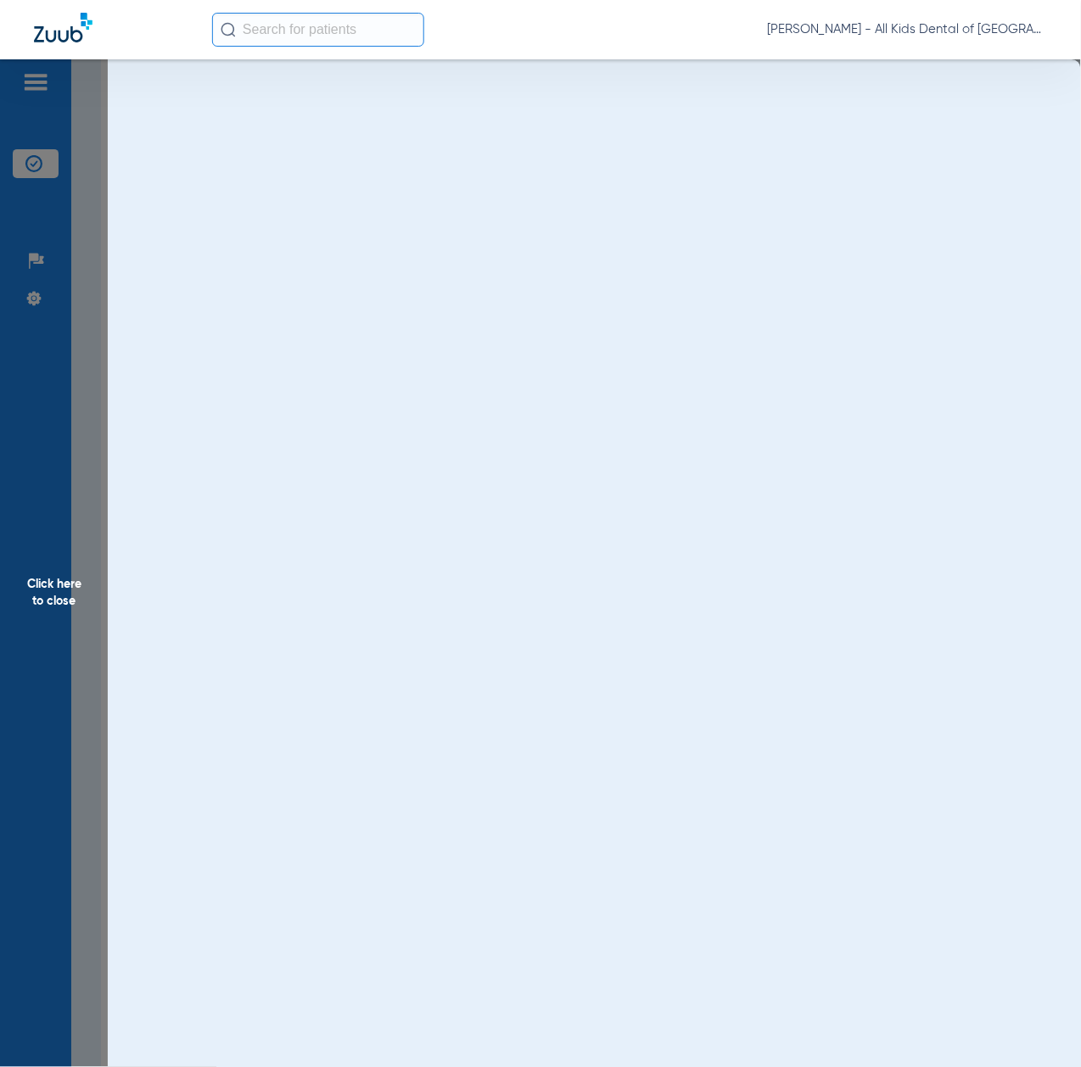
scroll to position [0, 0]
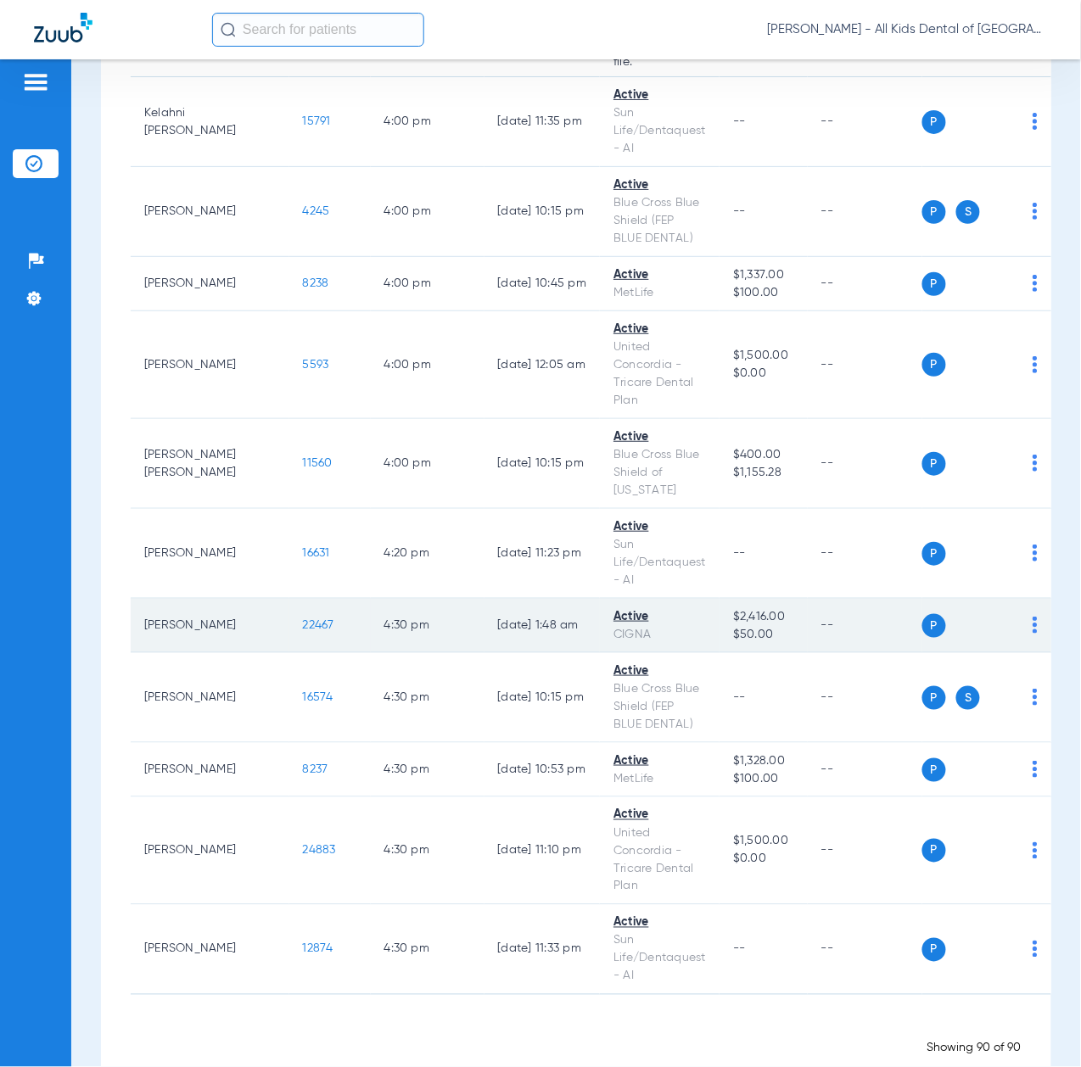
click at [303, 619] on span "22467" at bounding box center [318, 625] width 31 height 12
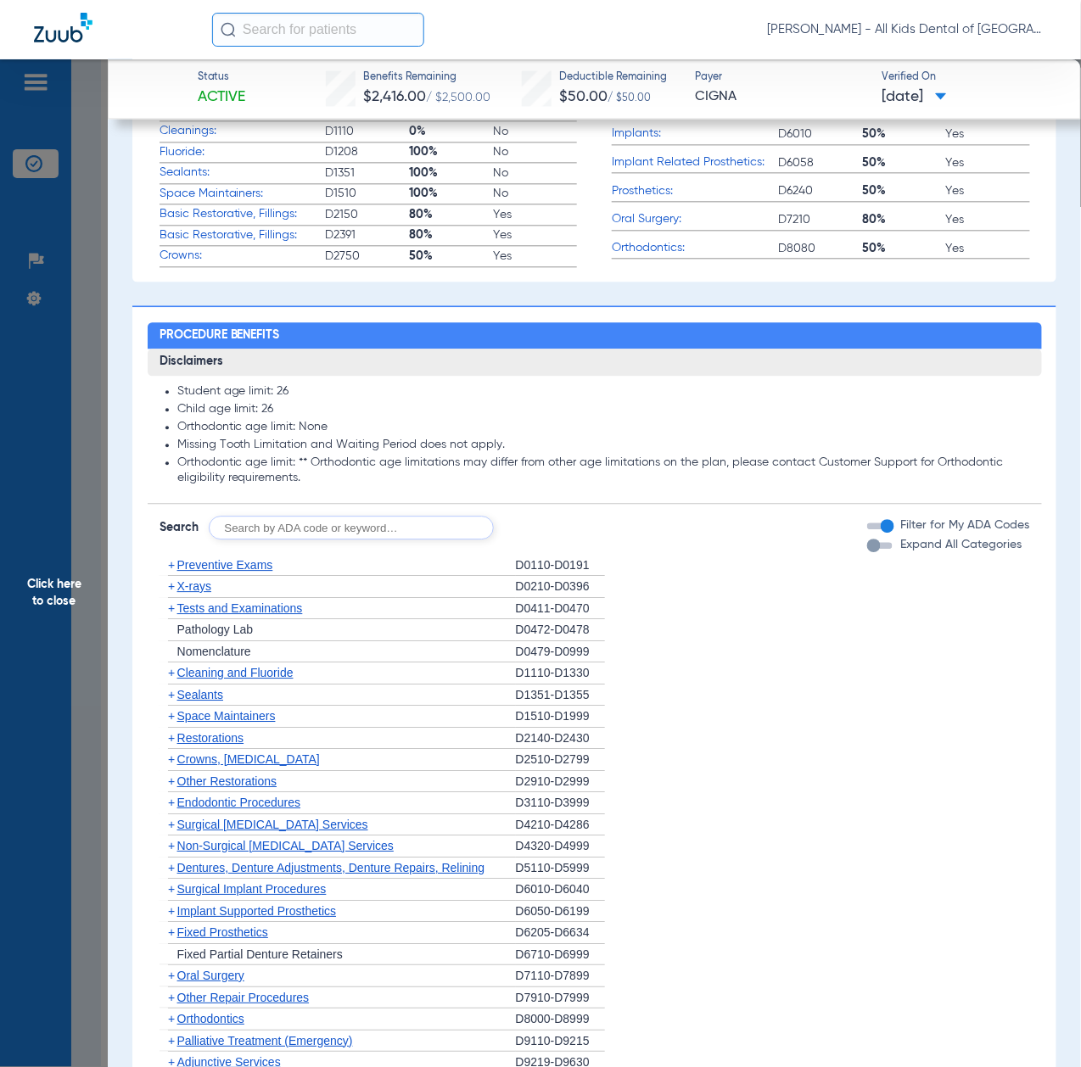
scroll to position [1018, 0]
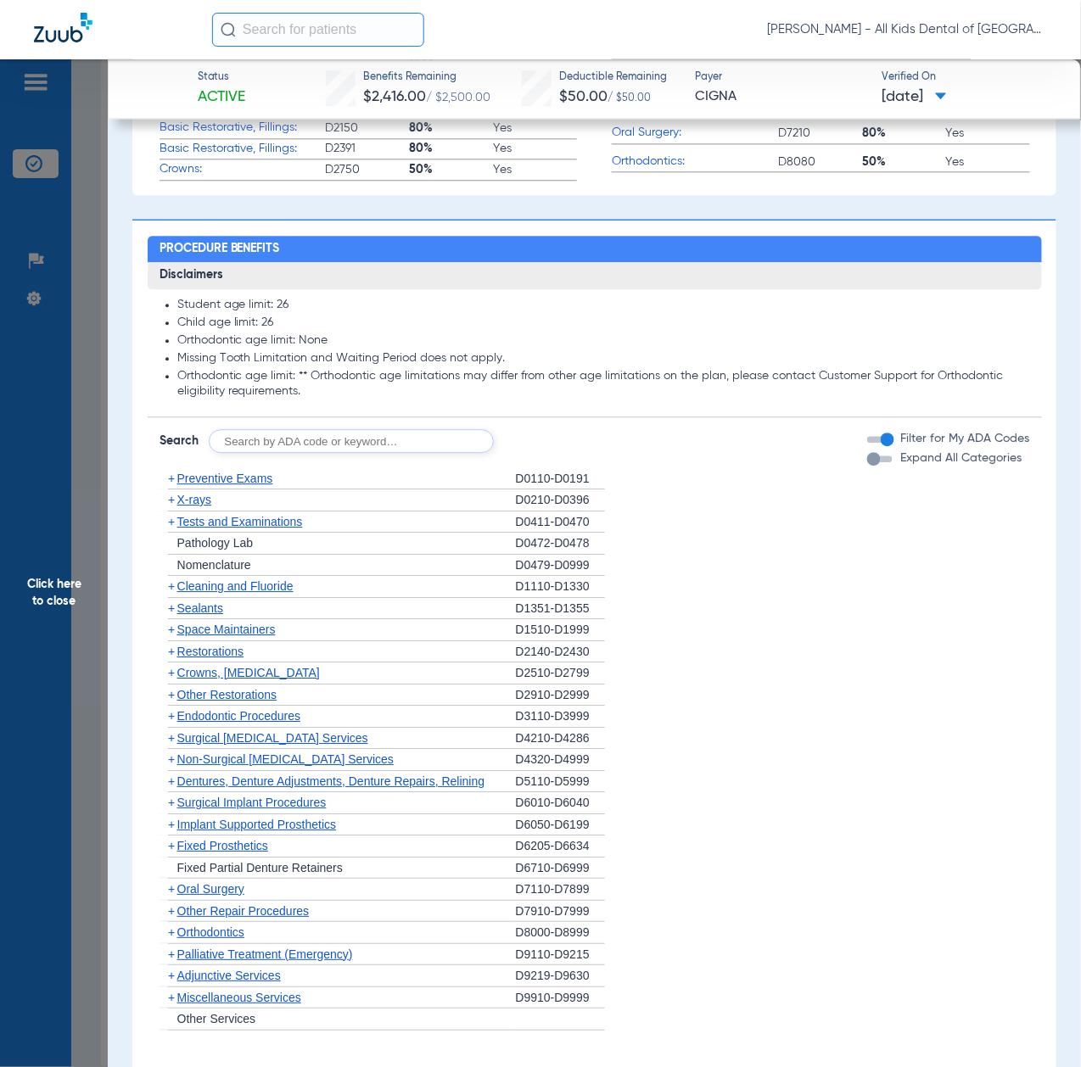
click at [329, 438] on input "text" at bounding box center [351, 441] width 285 height 24
paste input "D1206, D0330, D1351"
type input "D1206, D0330, D1351"
click button "Search" at bounding box center [556, 441] width 67 height 24
